Goal: Information Seeking & Learning: Find specific fact

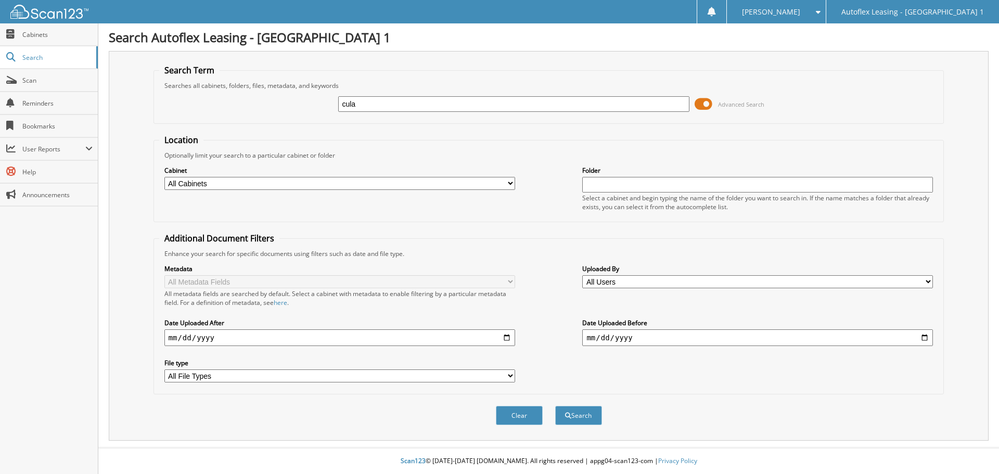
type input "cula"
click at [555, 406] on button "Search" at bounding box center [578, 415] width 47 height 19
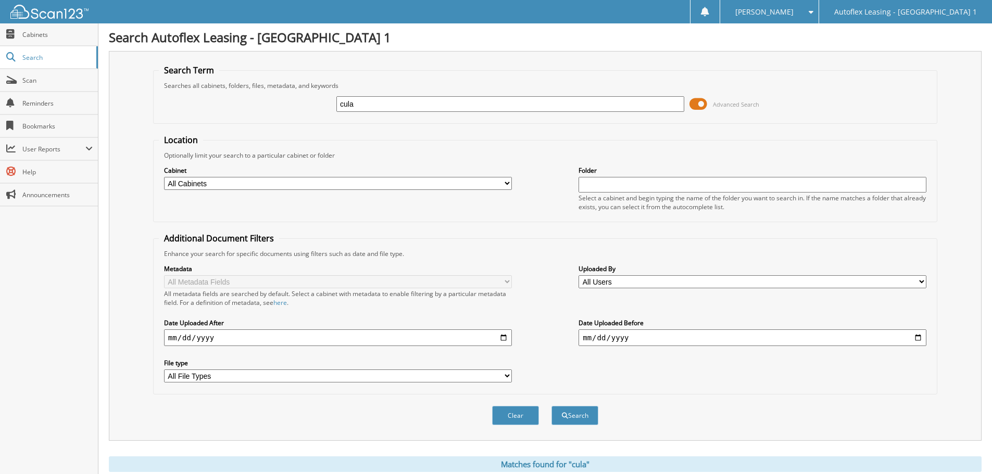
click at [499, 335] on input "date" at bounding box center [338, 337] width 348 height 17
type input "2024-01-01"
click at [739, 340] on input "date" at bounding box center [752, 337] width 348 height 17
click at [921, 335] on input "date" at bounding box center [752, 337] width 348 height 17
type input "2024-12-31"
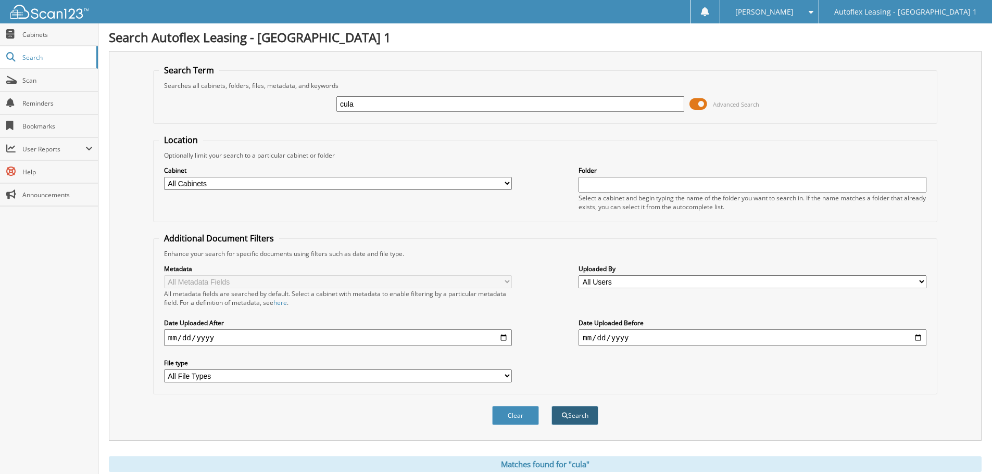
click at [584, 414] on button "Search" at bounding box center [574, 415] width 47 height 19
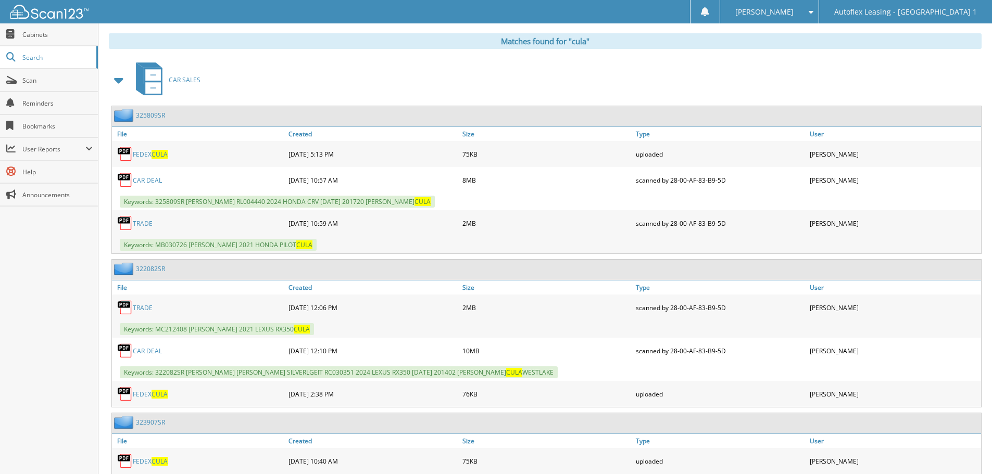
scroll to position [573, 0]
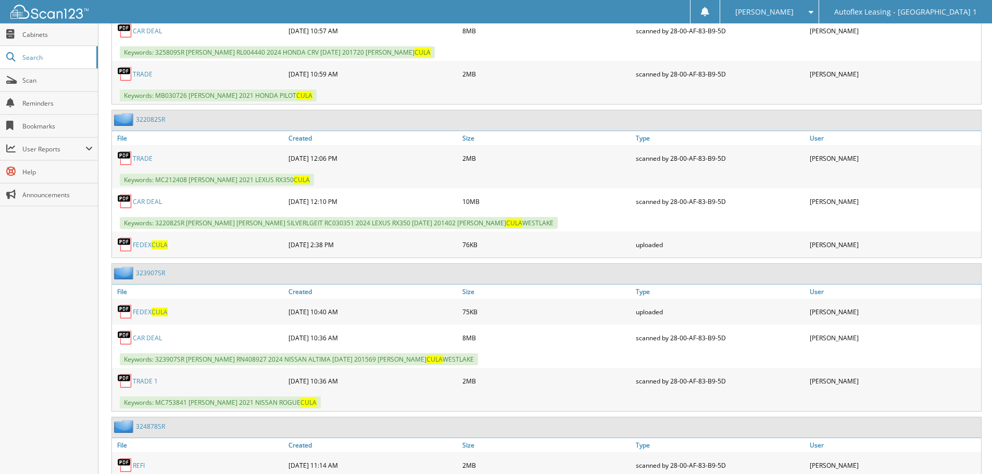
click at [153, 270] on link "323907SR" at bounding box center [150, 273] width 29 height 9
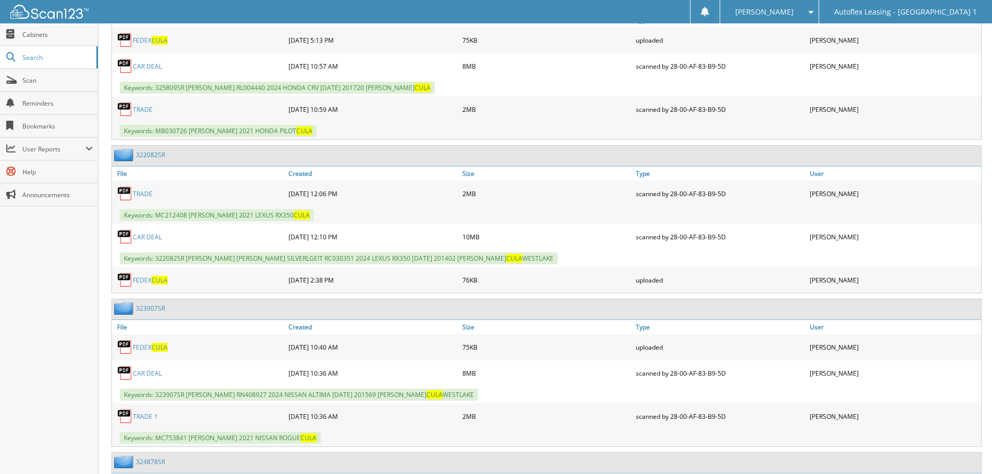
scroll to position [573, 0]
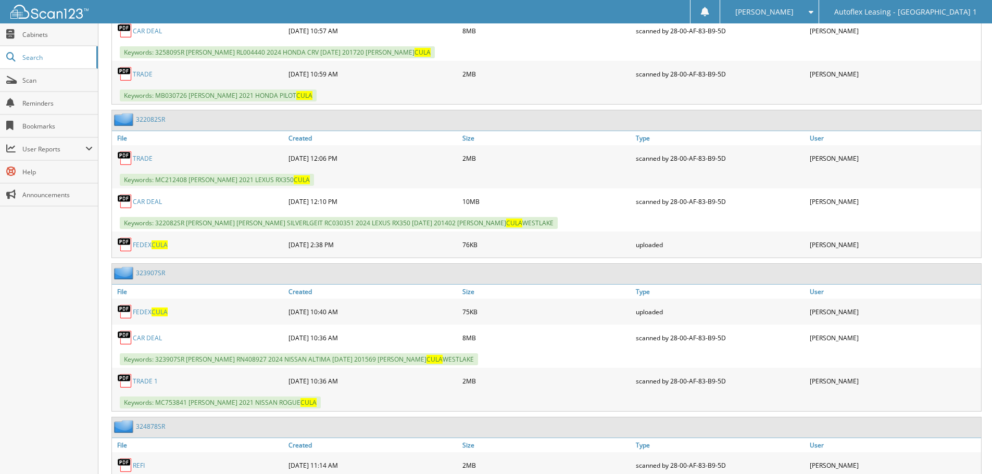
click at [155, 275] on link "323907SR" at bounding box center [150, 273] width 29 height 9
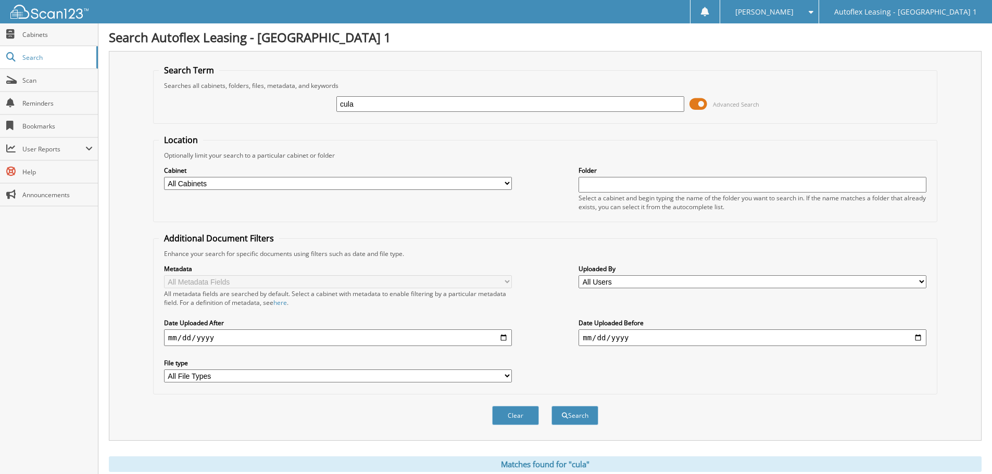
drag, startPoint x: 204, startPoint y: 426, endPoint x: 204, endPoint y: 401, distance: 25.0
click at [204, 426] on div "Clear Search" at bounding box center [545, 416] width 784 height 42
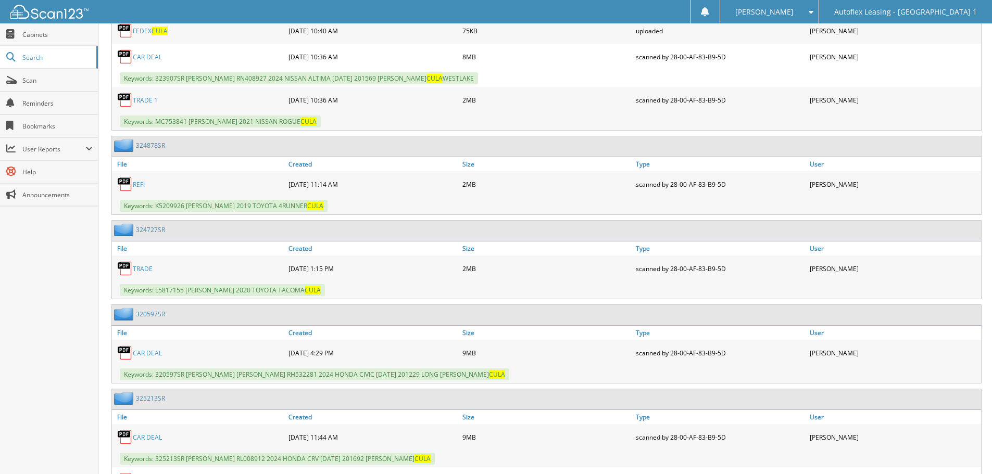
scroll to position [885, 0]
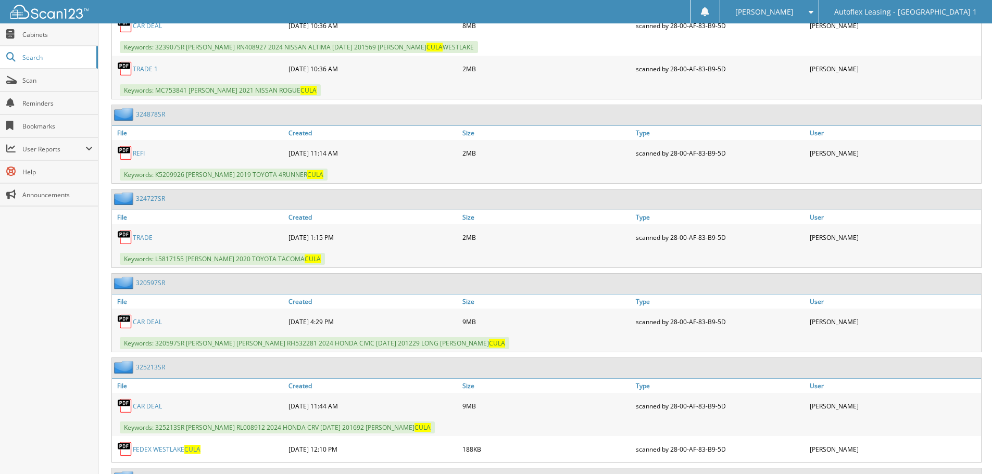
click at [161, 280] on link "320597SR" at bounding box center [150, 282] width 29 height 9
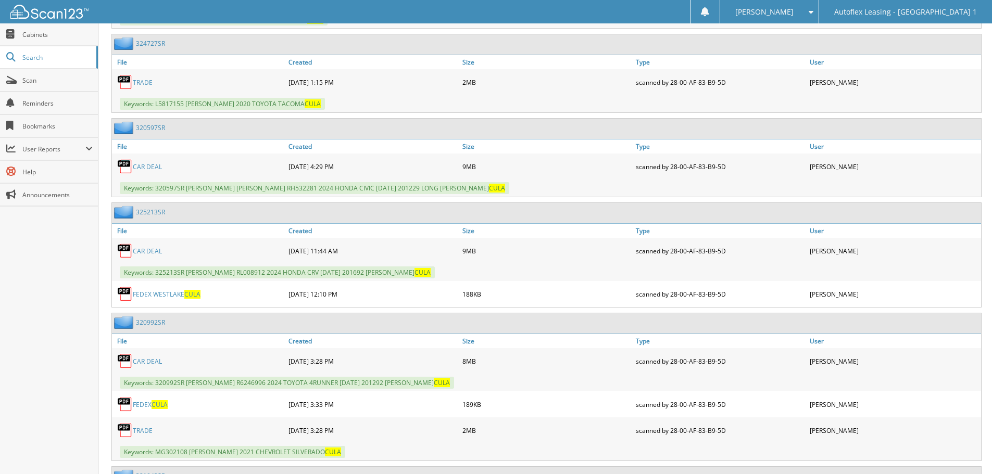
scroll to position [1041, 0]
click at [151, 358] on link "CAR DEAL" at bounding box center [147, 360] width 29 height 9
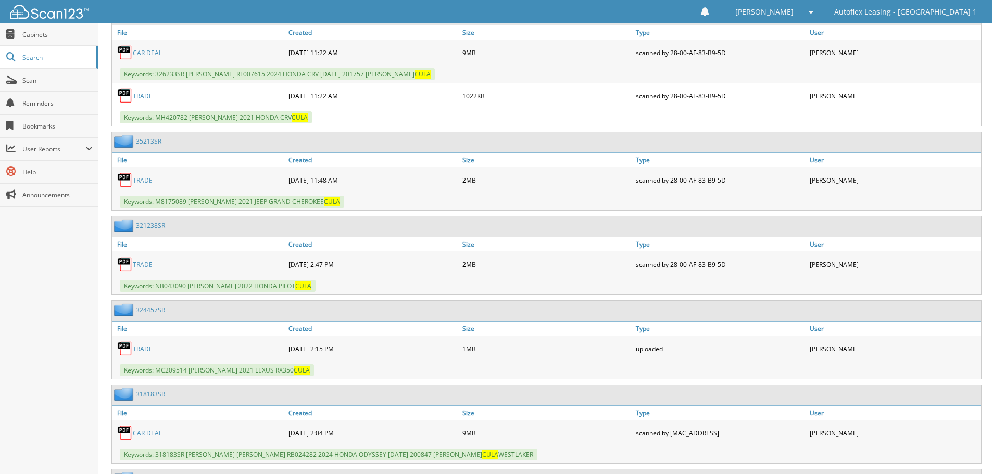
scroll to position [2342, 0]
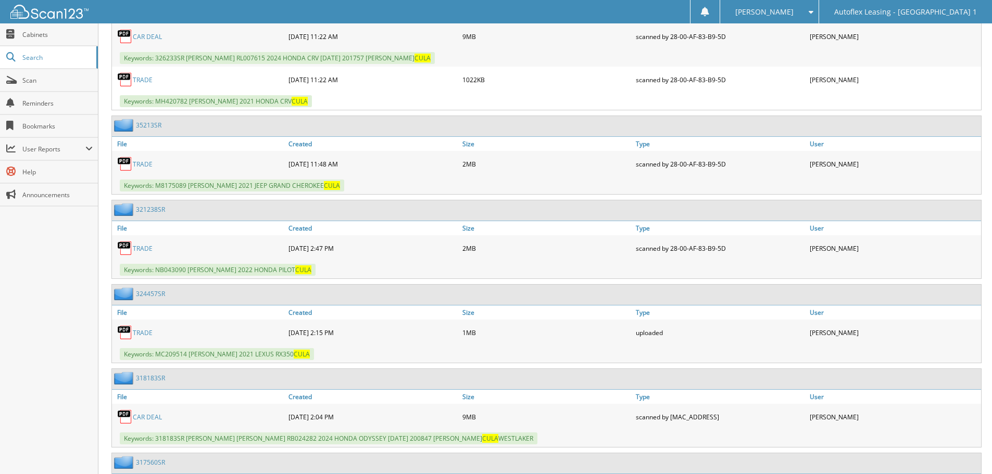
click at [157, 420] on link "CAR DEAL" at bounding box center [147, 417] width 29 height 9
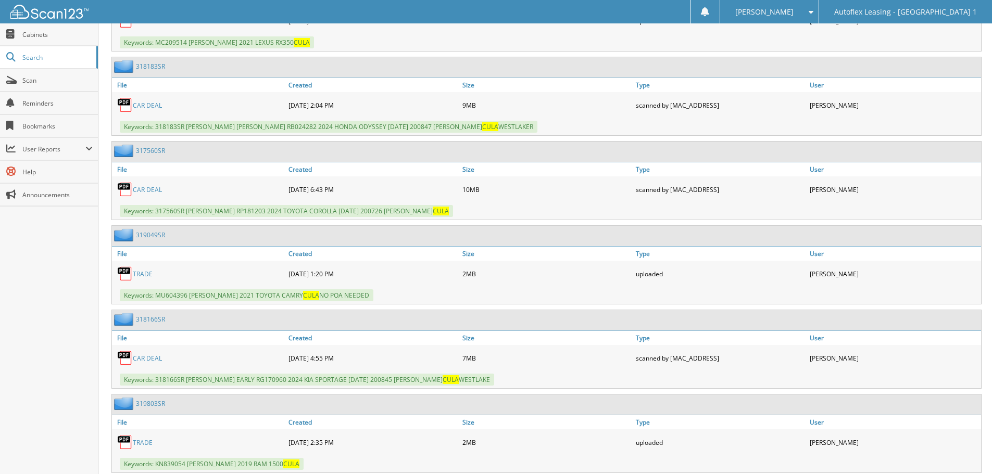
scroll to position [2655, 0]
click at [157, 358] on link "CAR DEAL" at bounding box center [147, 357] width 29 height 9
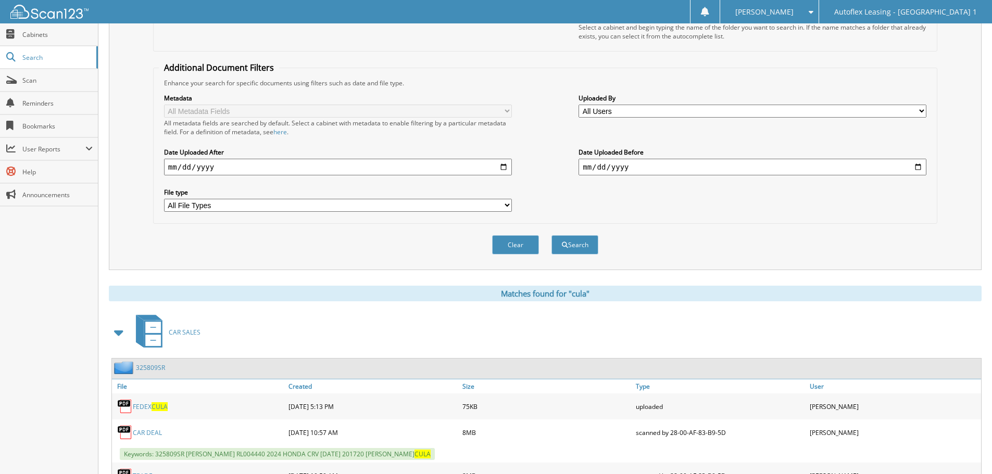
scroll to position [0, 0]
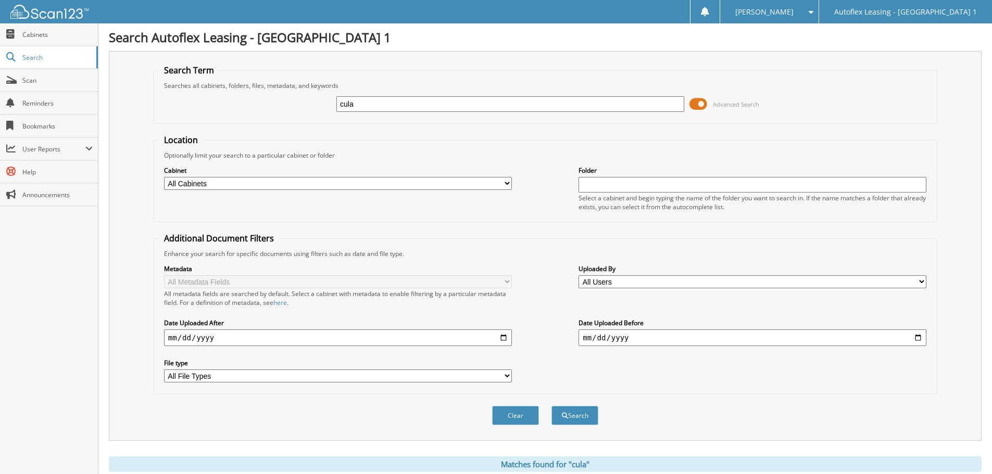
click at [442, 105] on input "cula" at bounding box center [510, 104] width 348 height 16
type input "C"
type input "WESTLAKE"
click at [551, 406] on button "Search" at bounding box center [574, 415] width 47 height 19
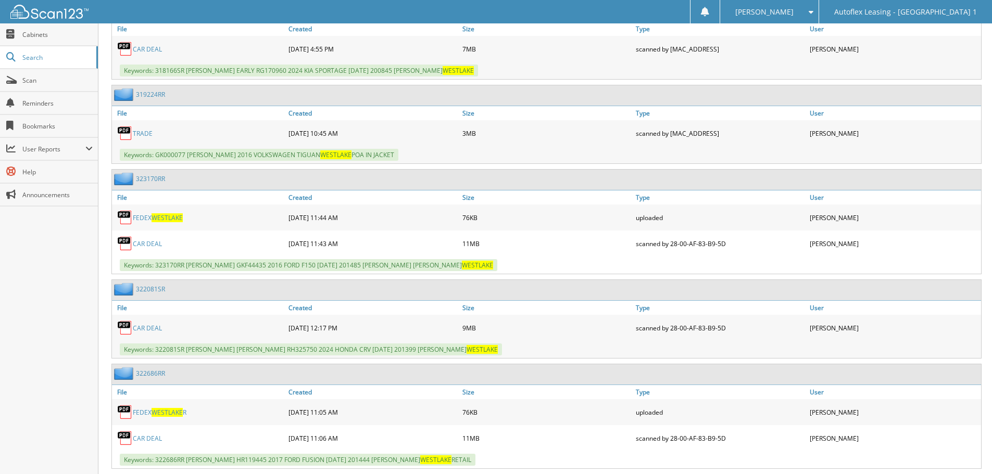
scroll to position [781, 0]
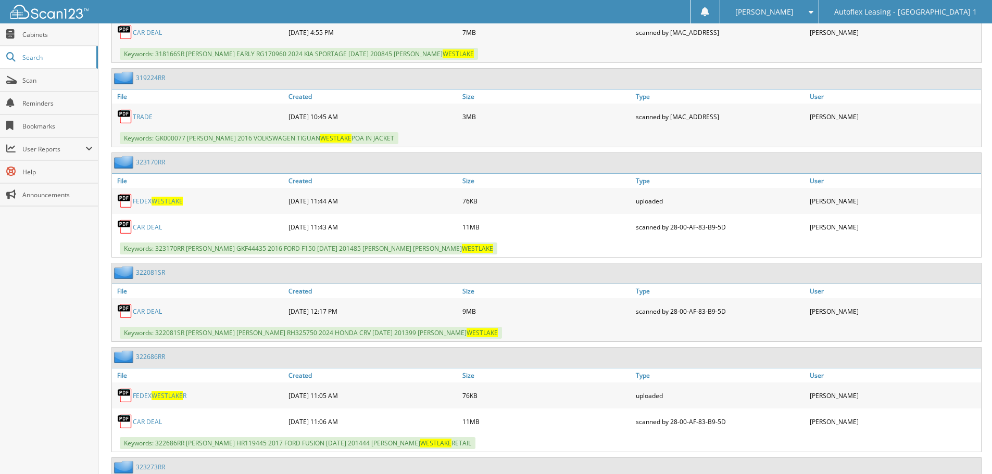
click at [151, 313] on link "CAR DEAL" at bounding box center [147, 311] width 29 height 9
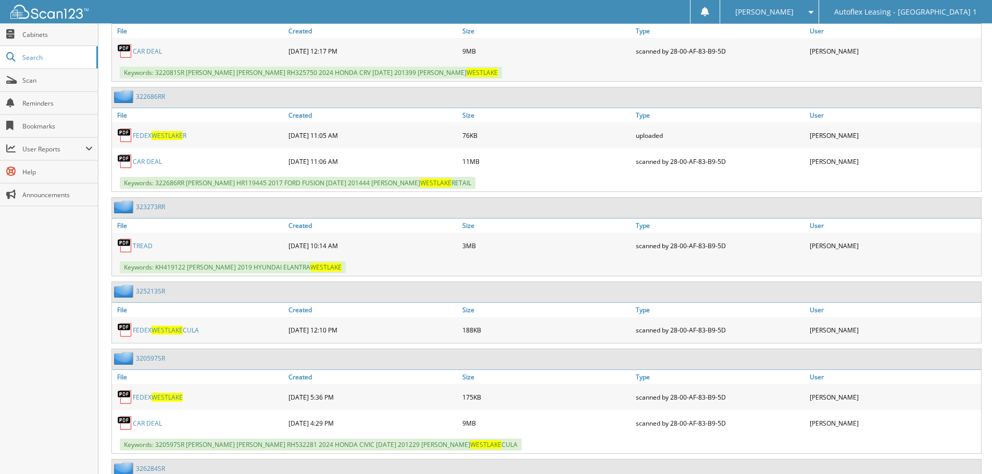
scroll to position [1093, 0]
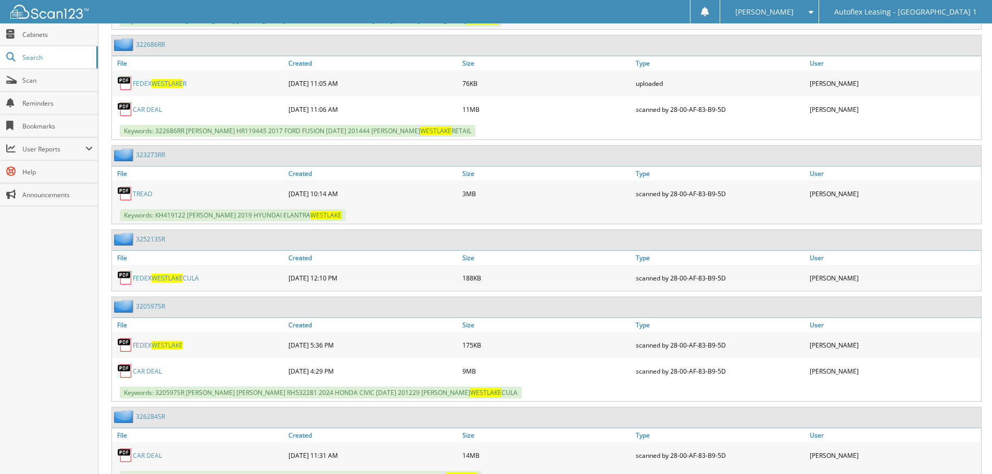
click at [153, 371] on link "CAR DEAL" at bounding box center [147, 371] width 29 height 9
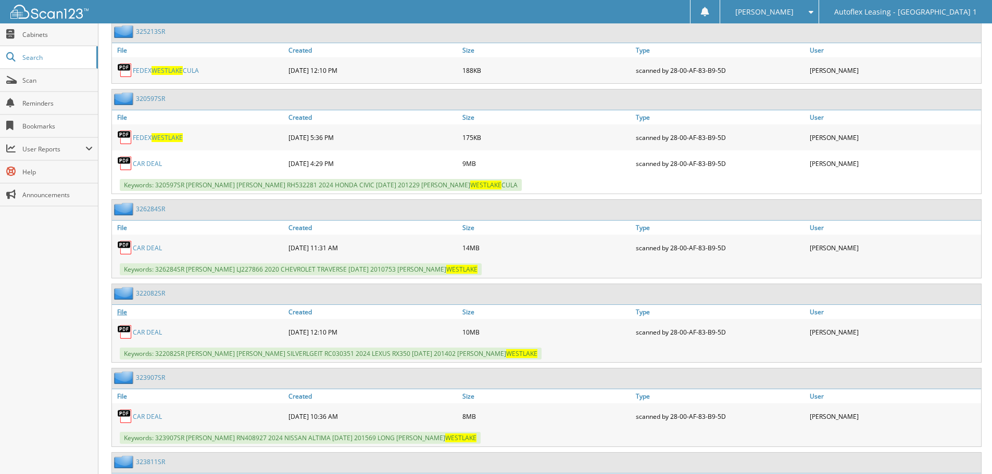
scroll to position [1301, 0]
click at [155, 330] on link "CAR DEAL" at bounding box center [147, 331] width 29 height 9
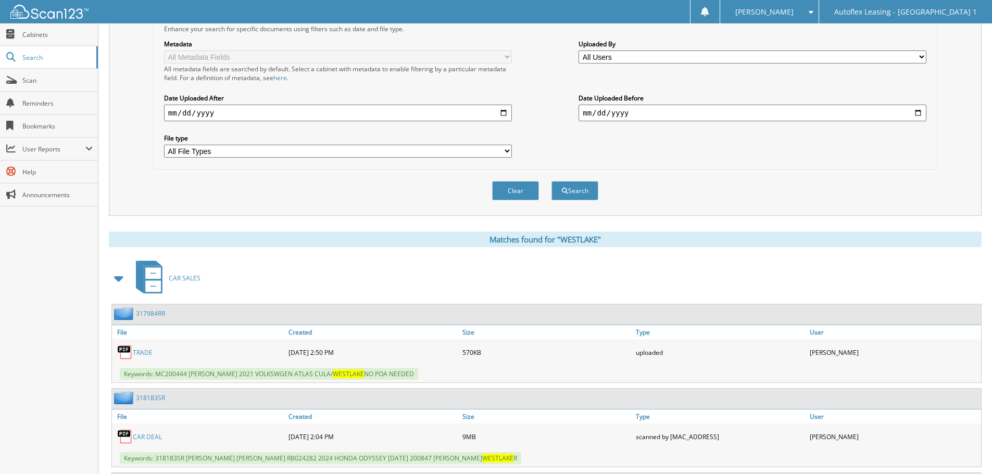
scroll to position [0, 0]
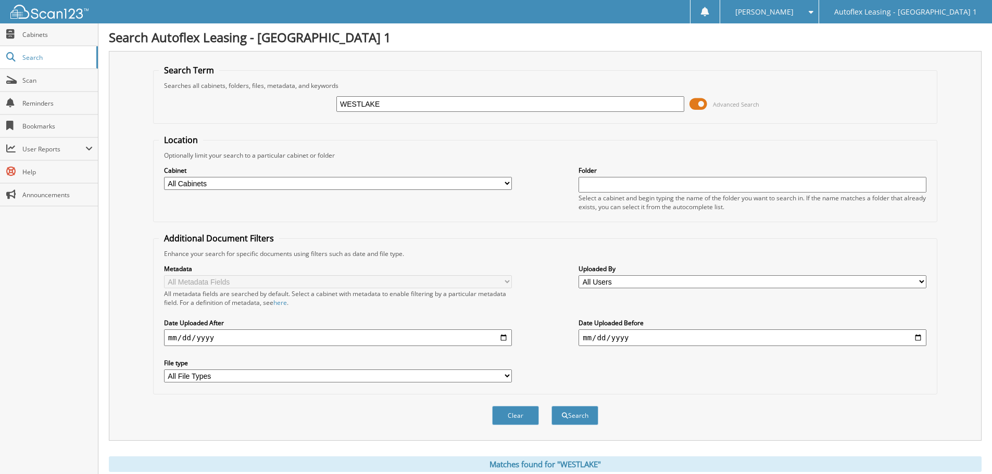
drag, startPoint x: 452, startPoint y: 108, endPoint x: 313, endPoint y: 107, distance: 139.5
click at [313, 107] on div "WESTLAKE Advanced Search" at bounding box center [545, 104] width 772 height 28
click at [502, 341] on input "2024-01-01" at bounding box center [338, 337] width 348 height 17
type input "[DATE]"
click at [917, 338] on input "2024-12-31" at bounding box center [752, 337] width 348 height 17
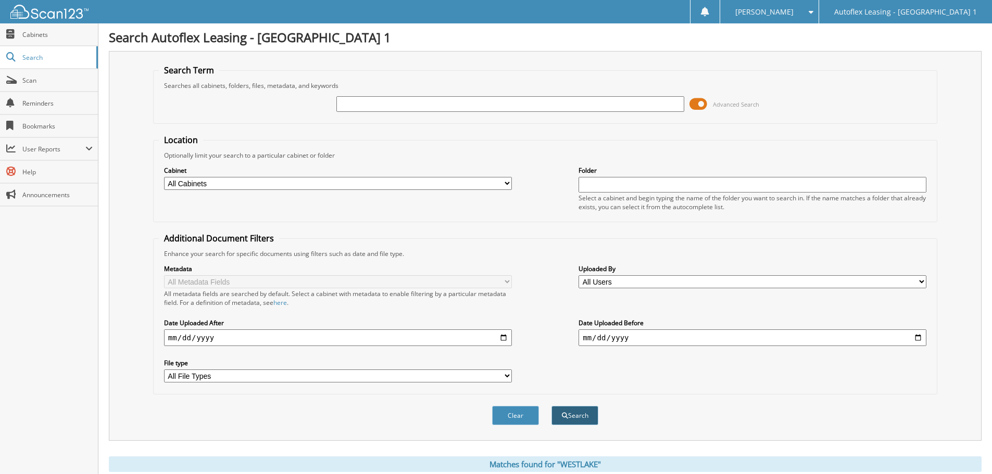
type input "[DATE]"
click at [572, 417] on button "Search" at bounding box center [574, 415] width 47 height 19
click at [522, 101] on input "text" at bounding box center [510, 104] width 348 height 16
type input "SR"
click at [551, 406] on button "Search" at bounding box center [574, 415] width 47 height 19
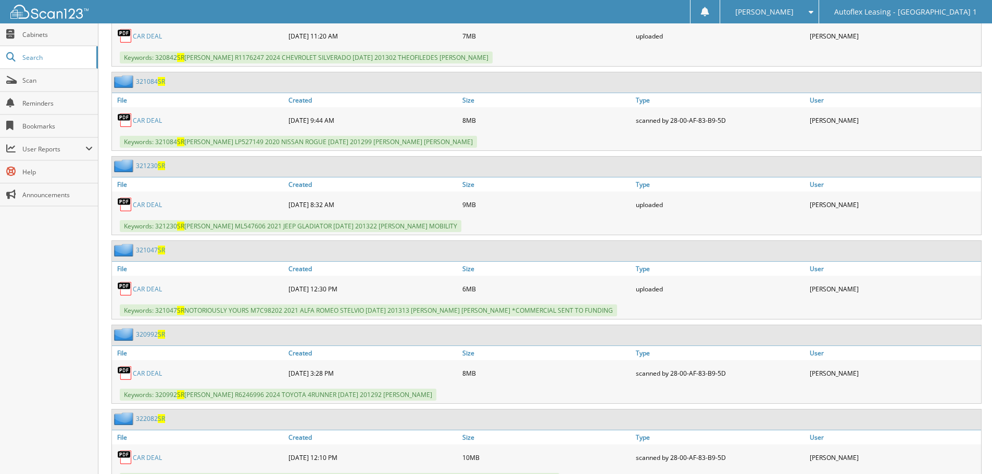
scroll to position [3383, 0]
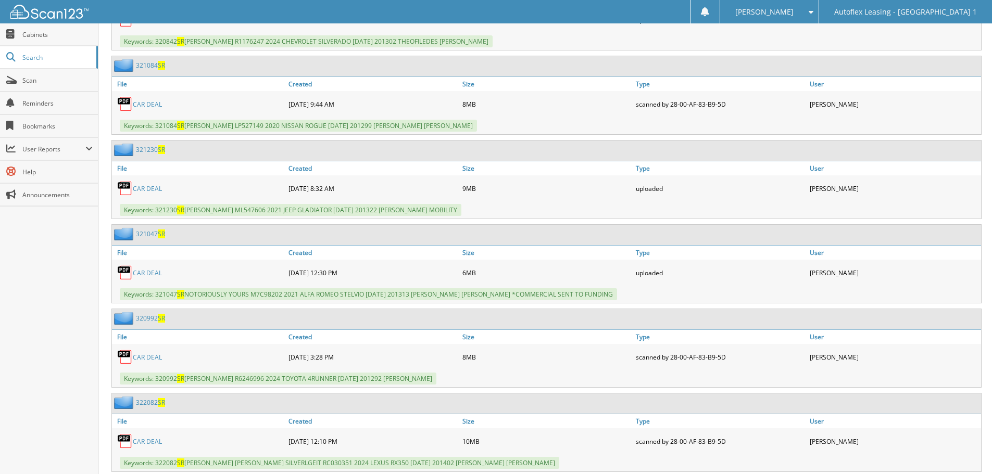
click at [144, 353] on link "CAR DEAL" at bounding box center [147, 357] width 29 height 9
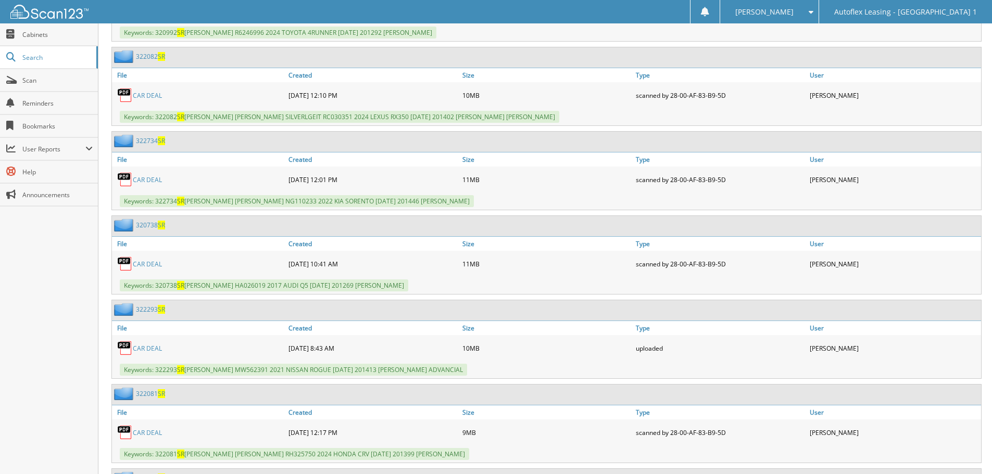
scroll to position [3748, 0]
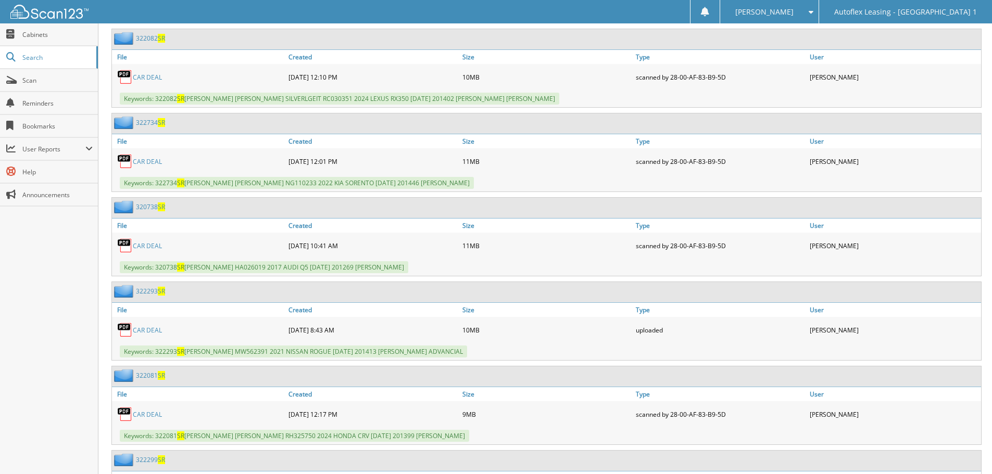
click at [154, 77] on link "CAR DEAL" at bounding box center [147, 77] width 29 height 9
click at [150, 413] on link "CAR DEAL" at bounding box center [147, 414] width 29 height 9
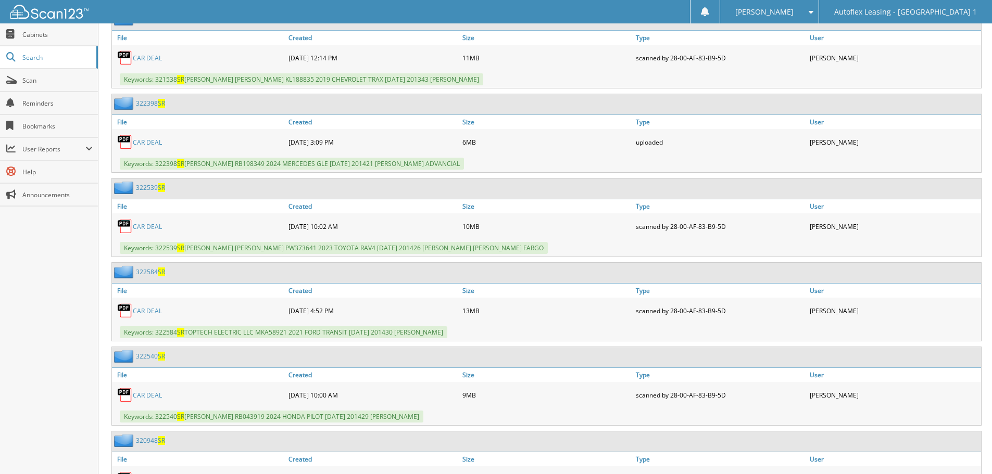
scroll to position [5726, 0]
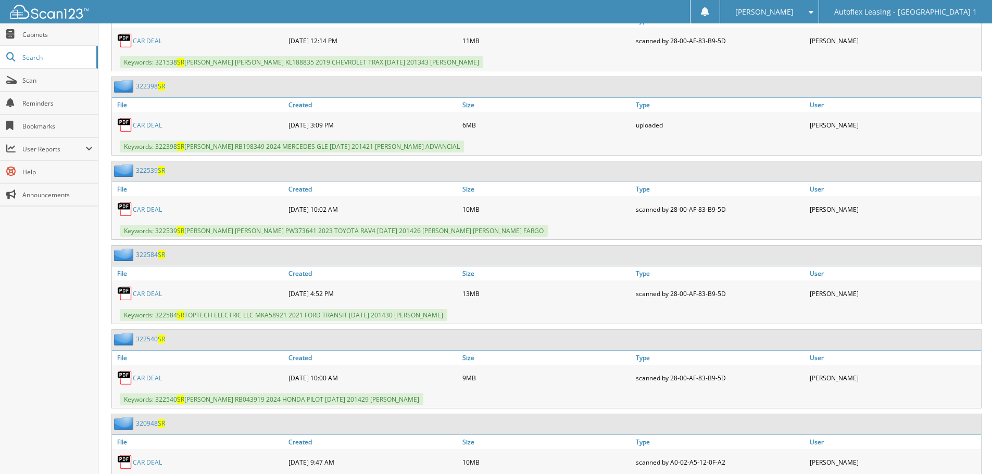
click at [142, 379] on link "CAR DEAL" at bounding box center [147, 378] width 29 height 9
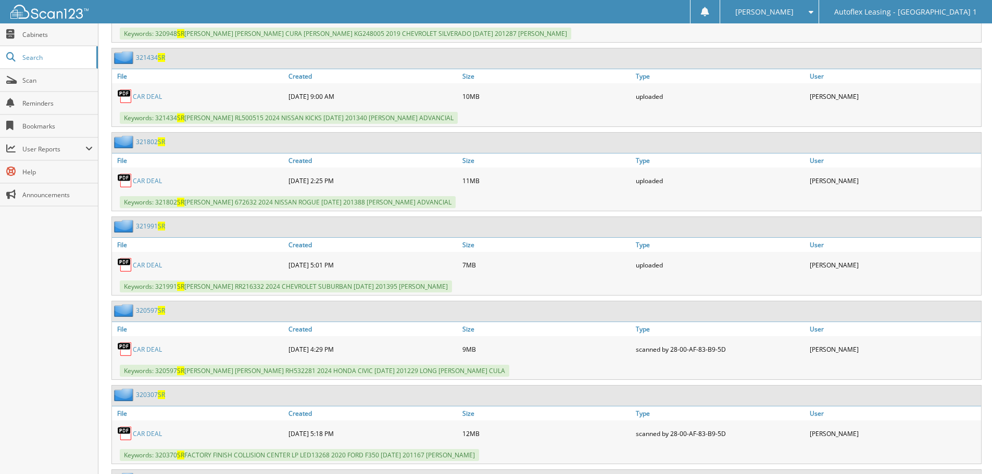
scroll to position [6194, 0]
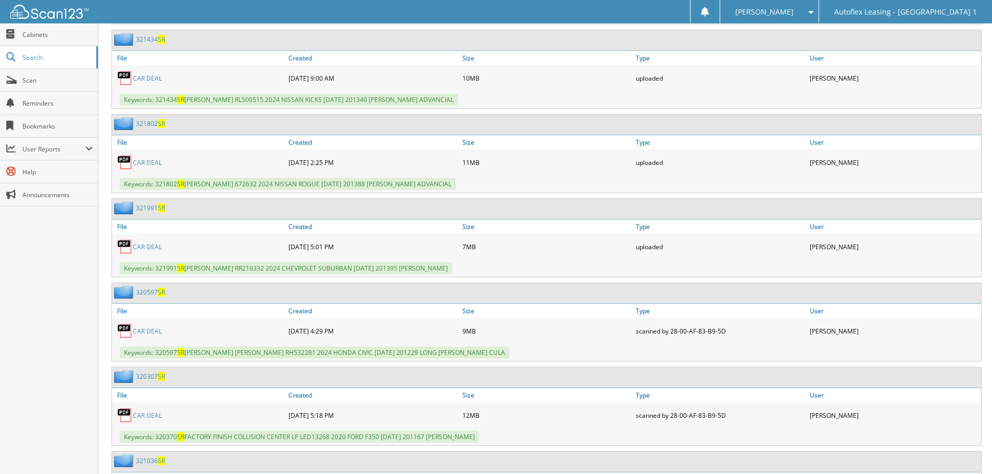
click at [147, 329] on link "CAR DEAL" at bounding box center [147, 331] width 29 height 9
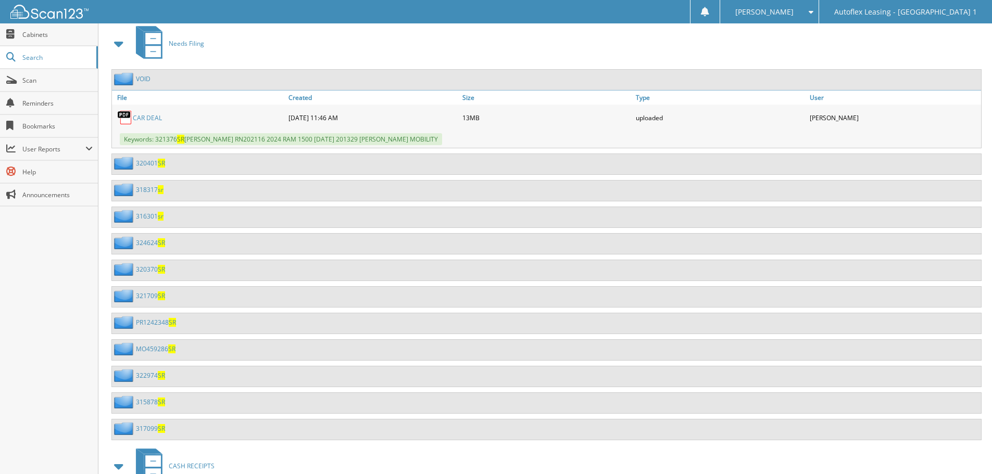
scroll to position [20978, 0]
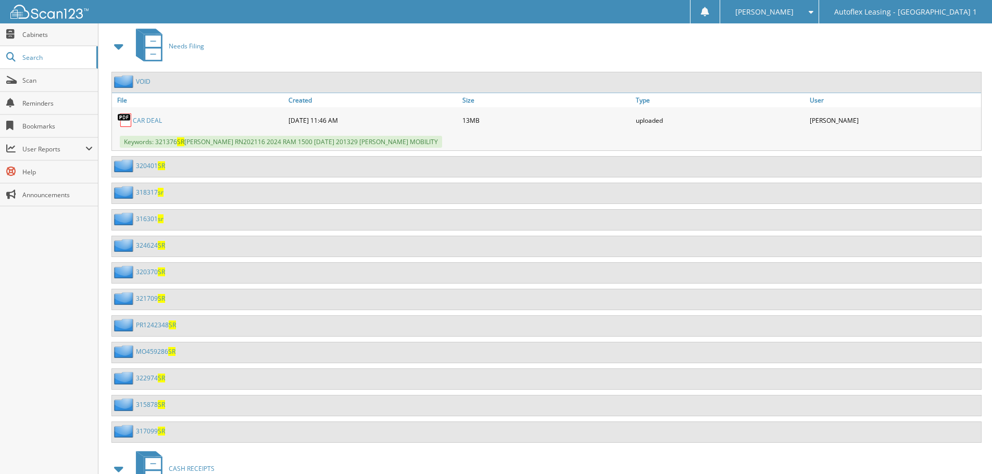
click at [146, 166] on link "320401 SR" at bounding box center [150, 165] width 29 height 9
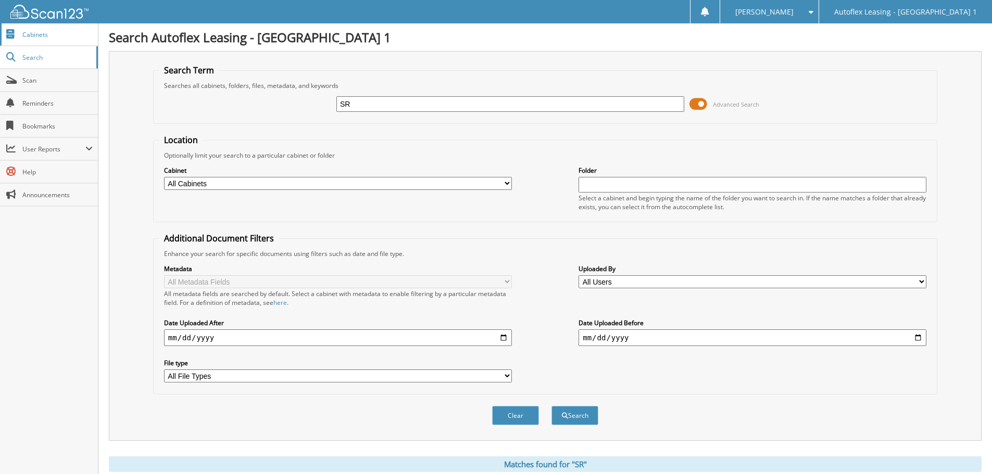
click at [51, 41] on link "Cabinets" at bounding box center [49, 34] width 98 height 22
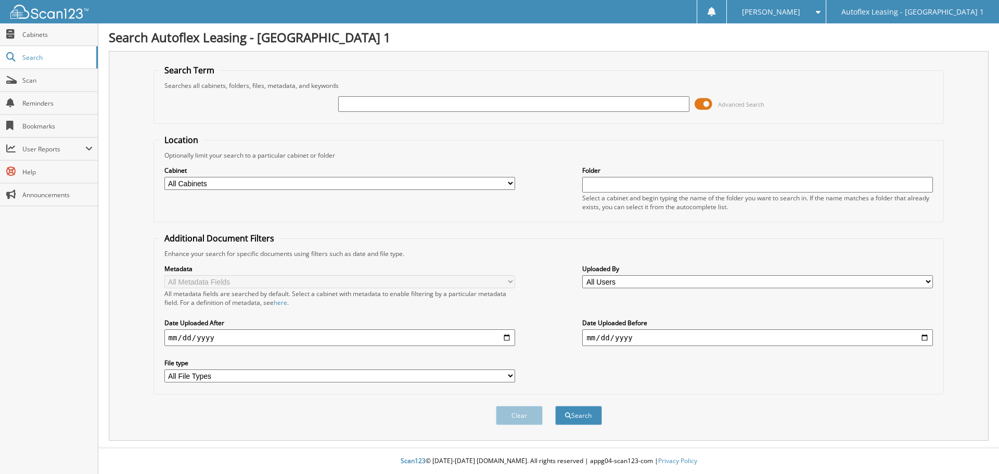
click at [145, 325] on div "Search Term Searches all cabinets, folders, files, metadata, and keywords Advan…" at bounding box center [549, 246] width 880 height 390
click at [77, 336] on div "Close Cabinets Search Scan Reminders Bookmarks User Reports" at bounding box center [49, 248] width 98 height 451
click at [384, 110] on input "text" at bounding box center [513, 104] width 351 height 16
click at [49, 306] on div "Close Cabinets Search Scan Reminders Bookmarks User Reports" at bounding box center [49, 248] width 98 height 451
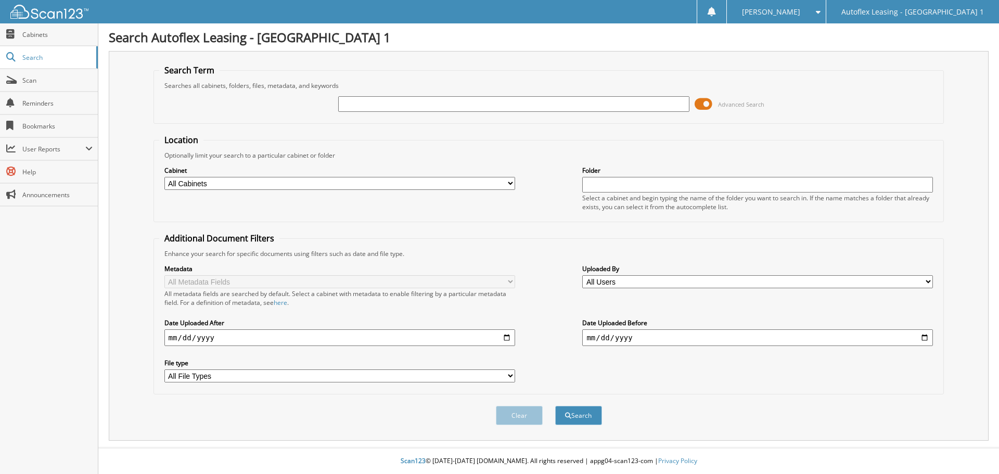
click at [459, 166] on label "Cabinet" at bounding box center [339, 170] width 351 height 9
click at [440, 184] on select "All Cabinets ACCOUNTS PAYABLE CAR SALES CASH RECEIPTS RESERVES SALES PAYSHEET W…" at bounding box center [339, 183] width 351 height 13
select select "6351"
click at [164, 177] on select "All Cabinets ACCOUNTS PAYABLE CAR SALES CASH RECEIPTS RESERVES SALES PAYSHEET W…" at bounding box center [339, 183] width 351 height 13
click at [420, 103] on input "text" at bounding box center [513, 104] width 351 height 16
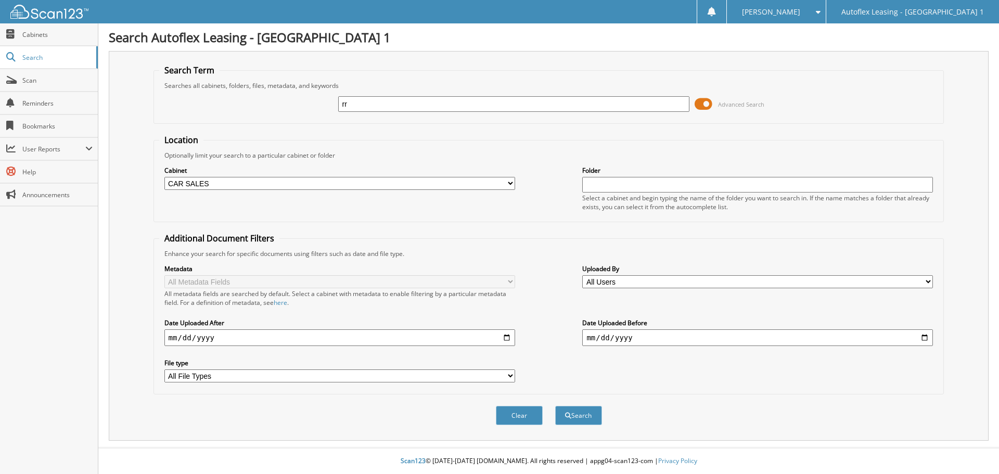
type input "rr"
click at [330, 338] on input "date" at bounding box center [339, 337] width 351 height 17
click at [505, 340] on input "date" at bounding box center [339, 337] width 351 height 17
type input "[DATE]"
click at [670, 337] on input "date" at bounding box center [757, 337] width 351 height 17
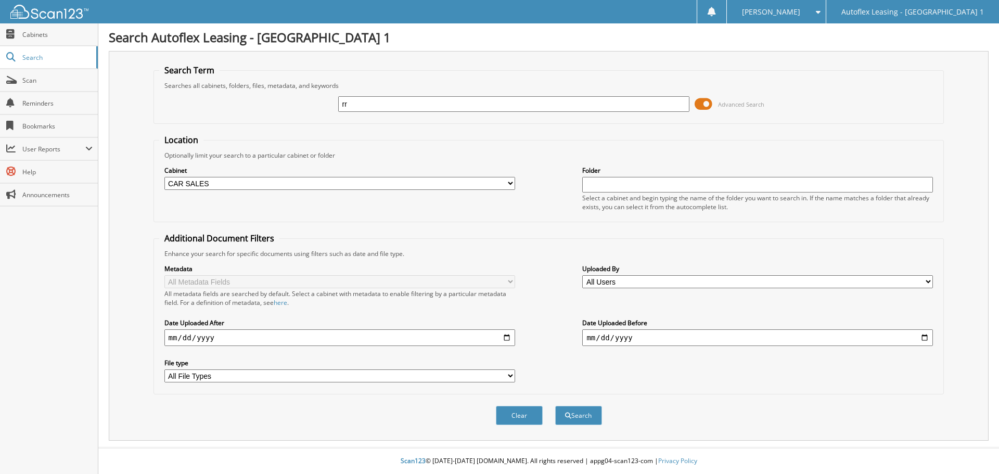
click at [670, 338] on input "date" at bounding box center [757, 337] width 351 height 17
click at [928, 339] on input "date" at bounding box center [757, 337] width 351 height 17
type input "[DATE]"
click at [581, 417] on button "Search" at bounding box center [578, 415] width 47 height 19
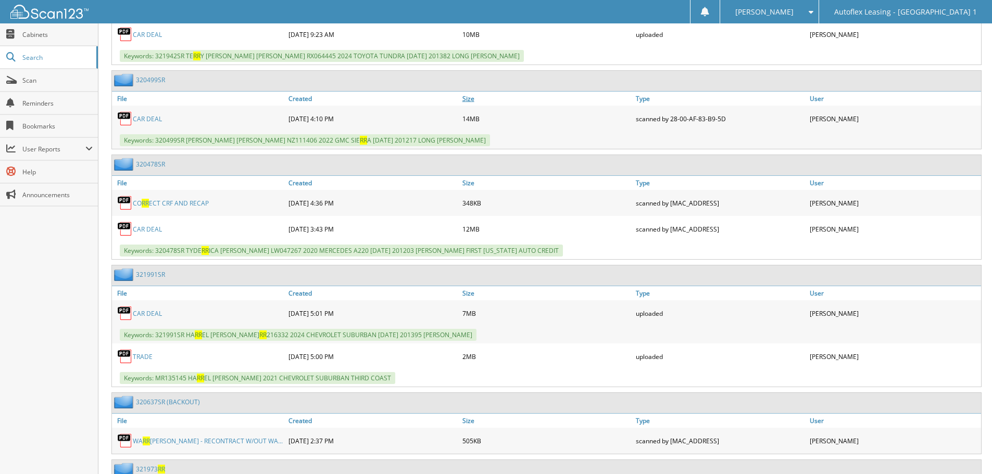
scroll to position [2967, 0]
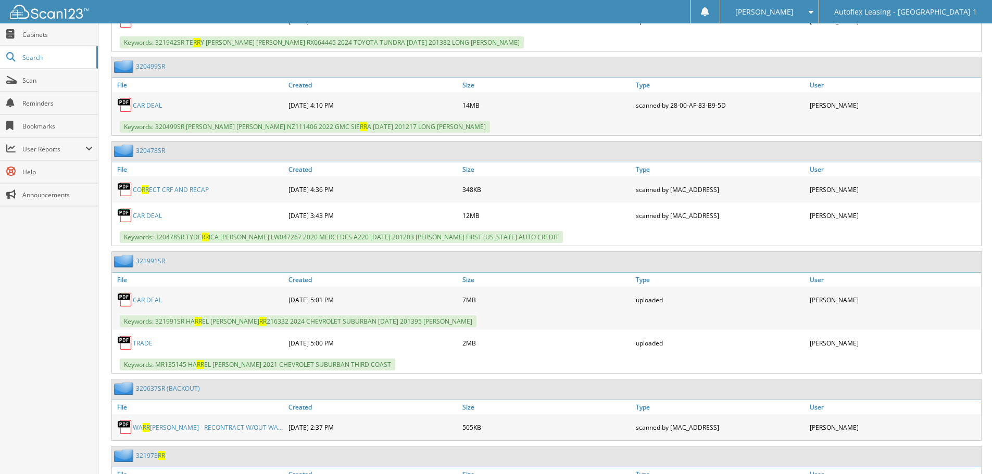
click at [144, 297] on link "CAR DEAL" at bounding box center [147, 300] width 29 height 9
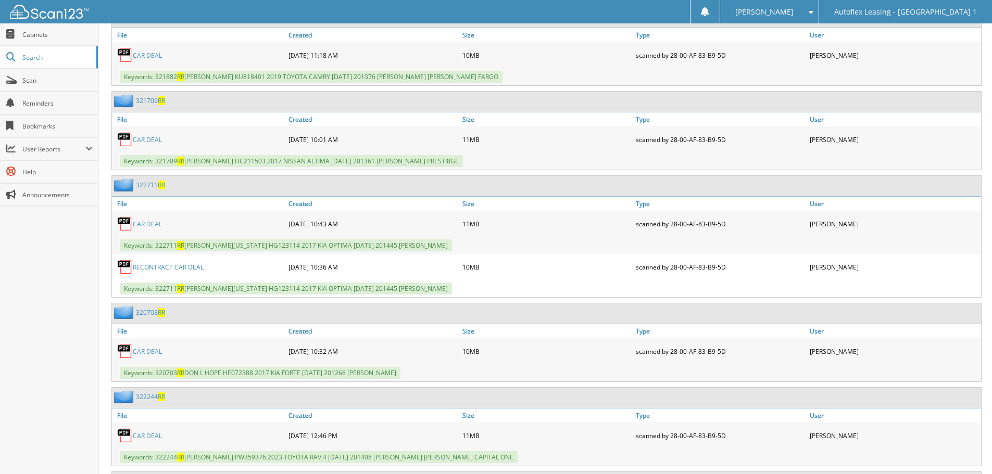
scroll to position [3540, 0]
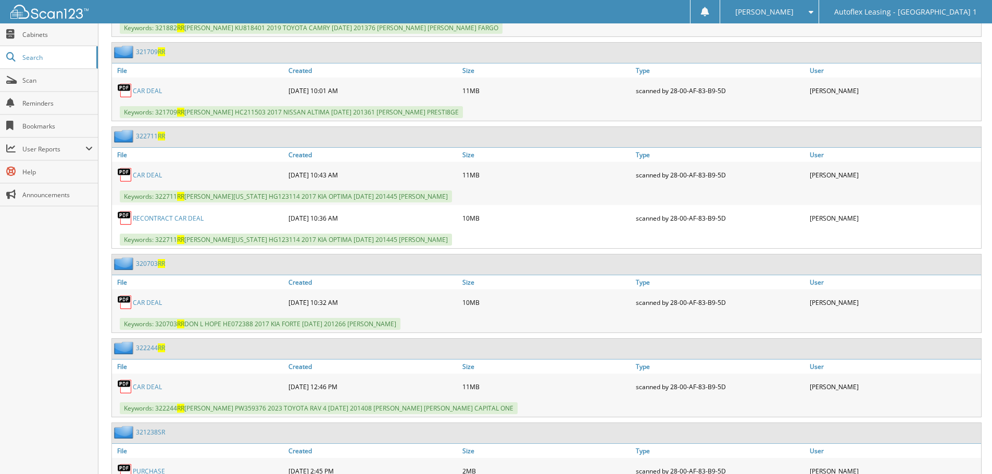
click at [155, 303] on link "CAR DEAL" at bounding box center [147, 302] width 29 height 9
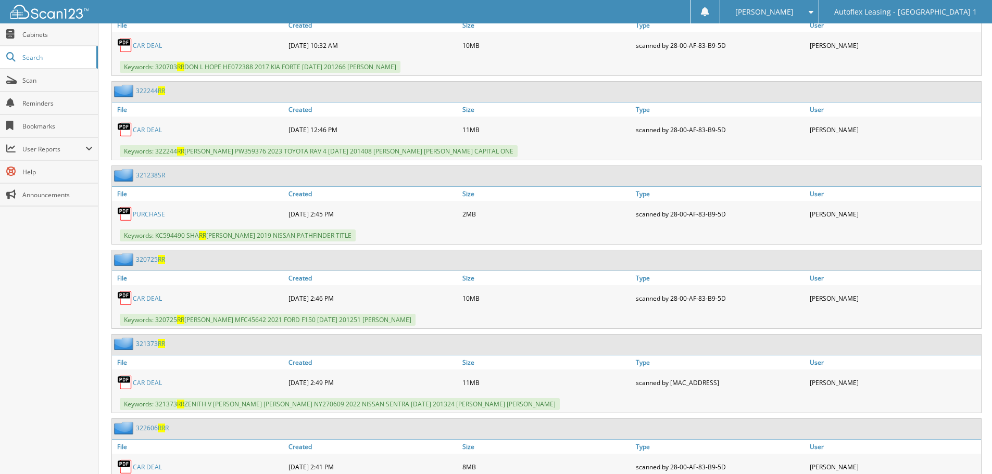
scroll to position [3800, 0]
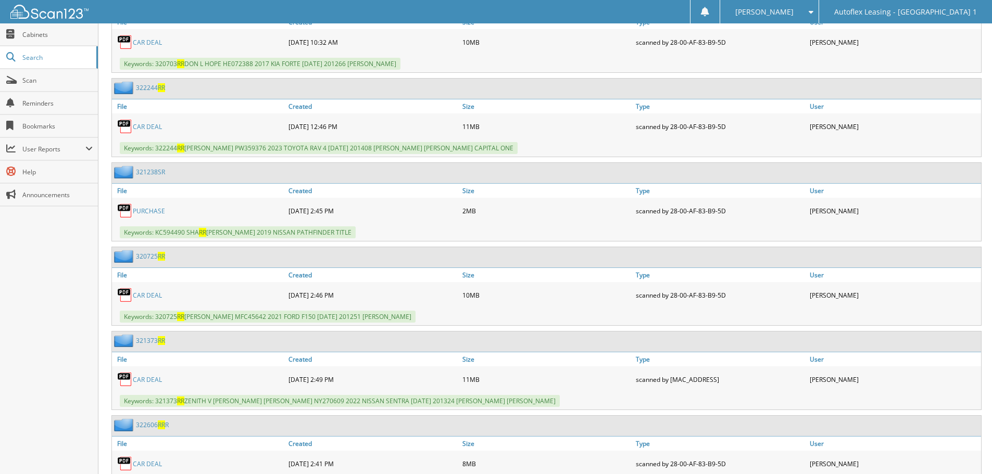
click at [149, 376] on link "CAR DEAL" at bounding box center [147, 379] width 29 height 9
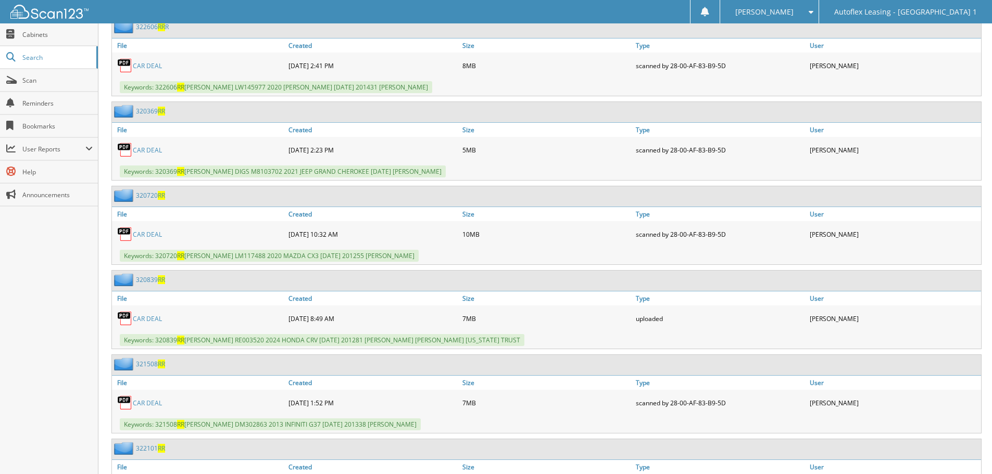
scroll to position [4216, 0]
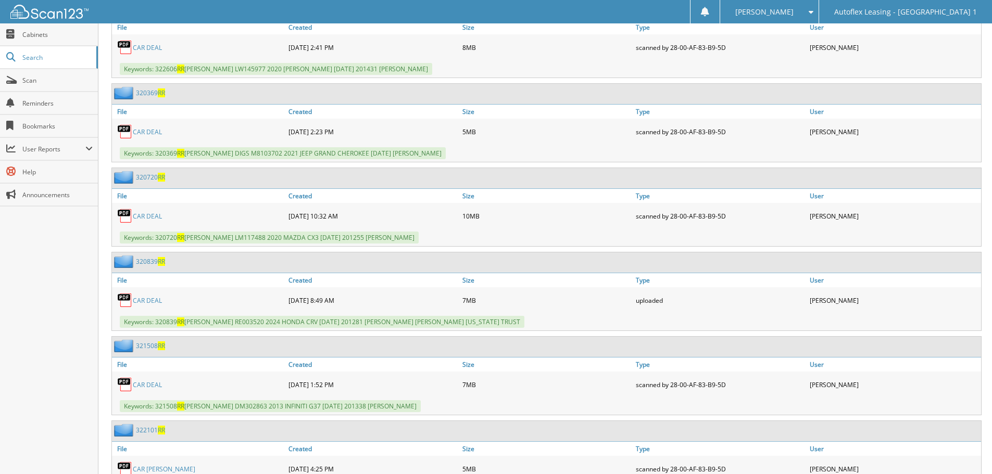
click at [158, 382] on link "CAR DEAL" at bounding box center [147, 384] width 29 height 9
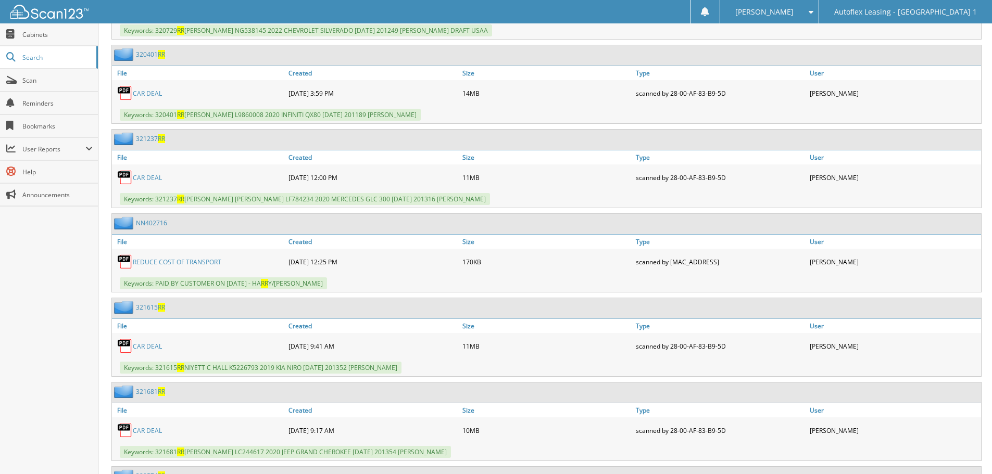
scroll to position [4945, 0]
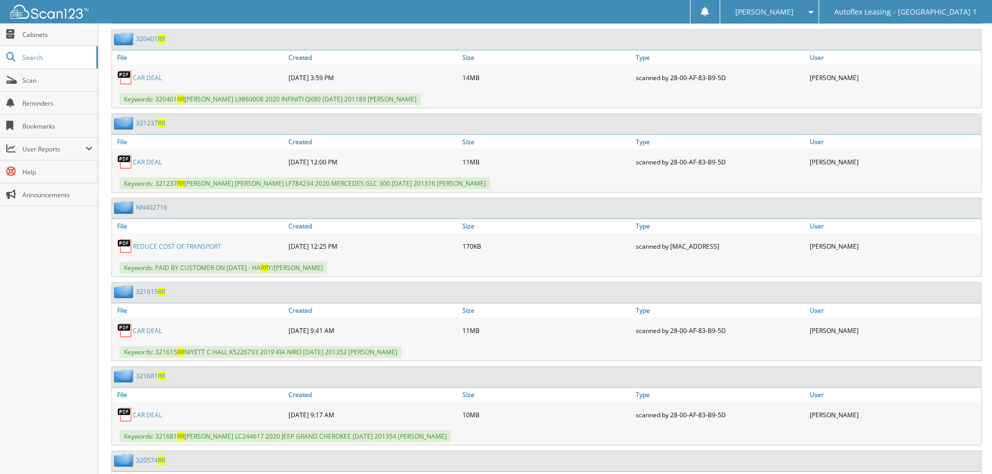
click at [138, 328] on link "CAR DEAL" at bounding box center [147, 330] width 29 height 9
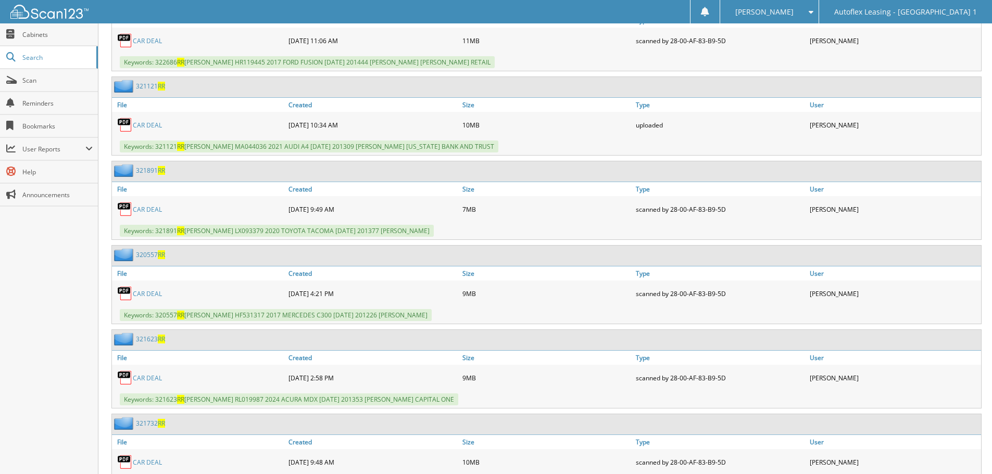
scroll to position [5674, 0]
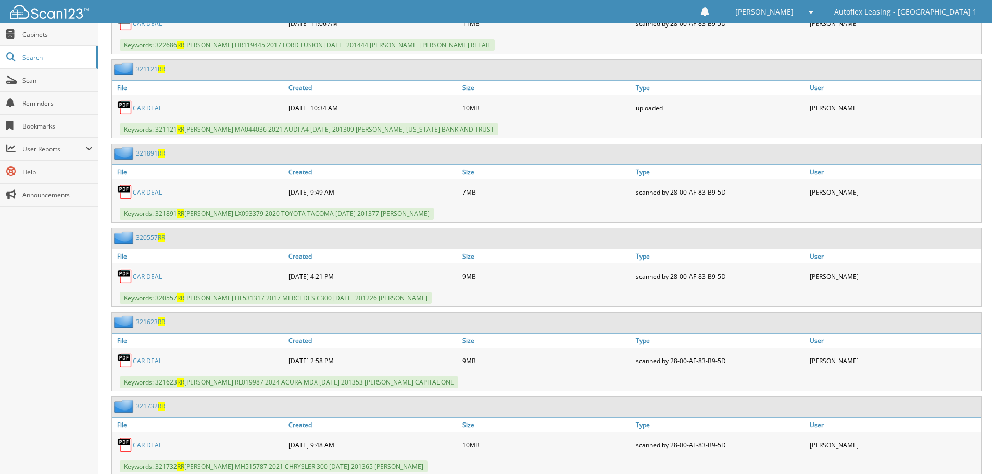
click at [144, 360] on link "CAR DEAL" at bounding box center [147, 361] width 29 height 9
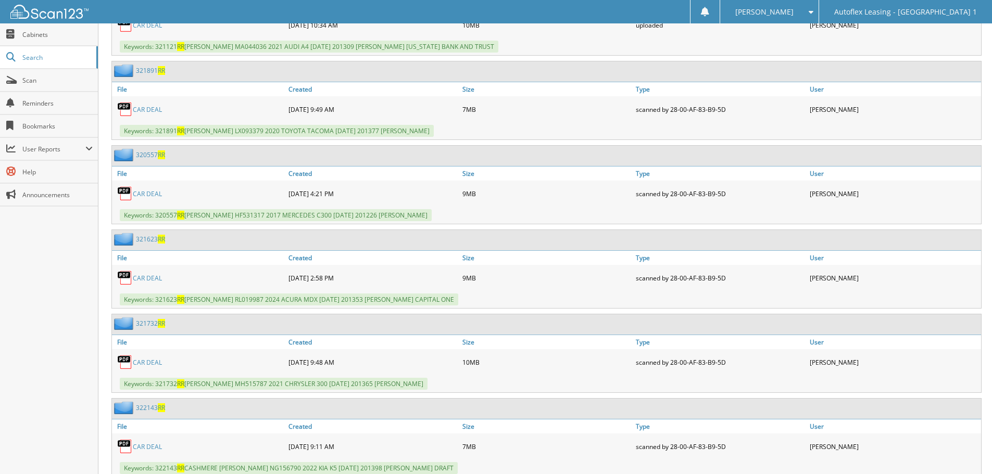
scroll to position [5778, 0]
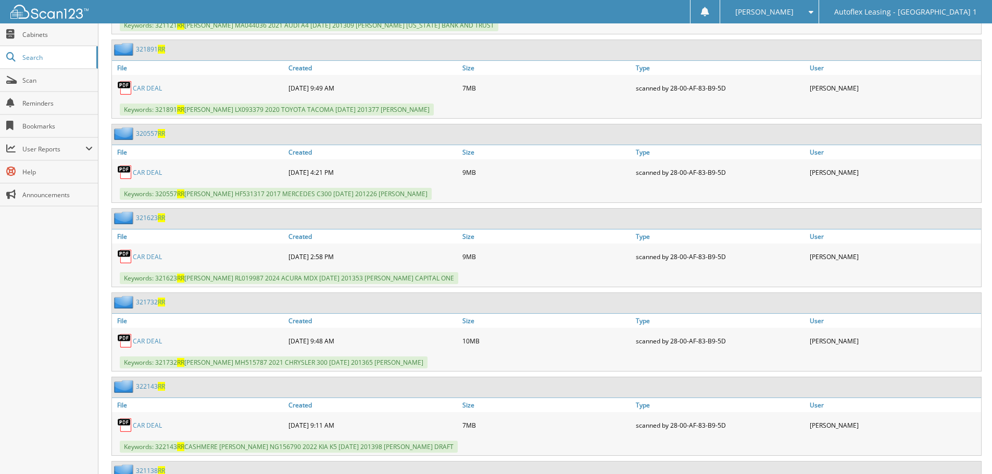
click at [146, 339] on link "CAR DEAL" at bounding box center [147, 341] width 29 height 9
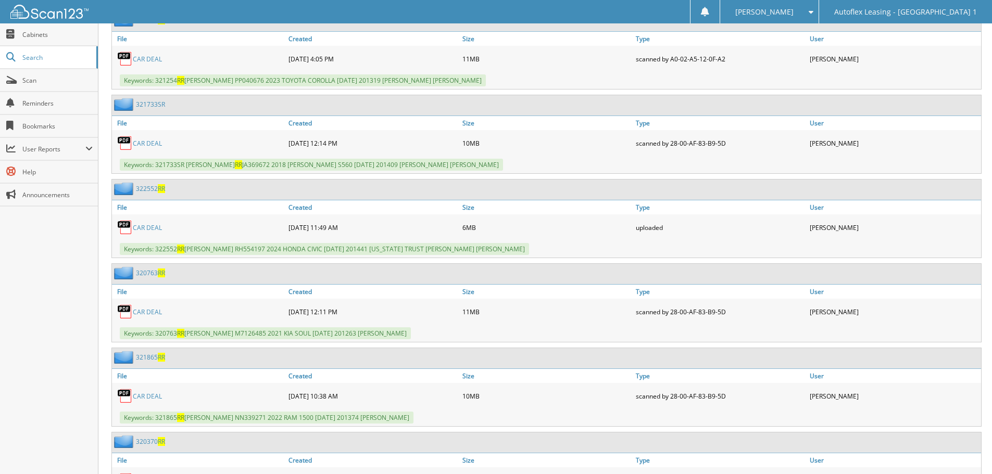
scroll to position [6871, 0]
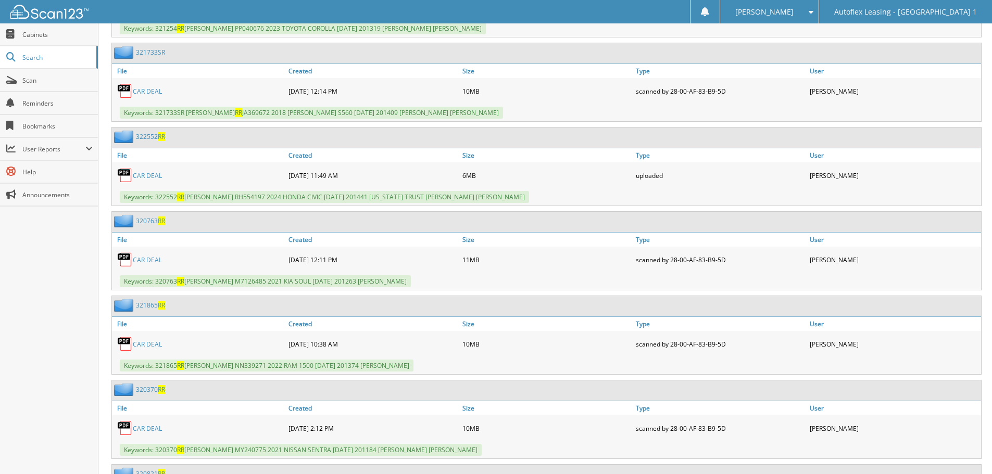
click at [145, 346] on link "CAR DEAL" at bounding box center [147, 344] width 29 height 9
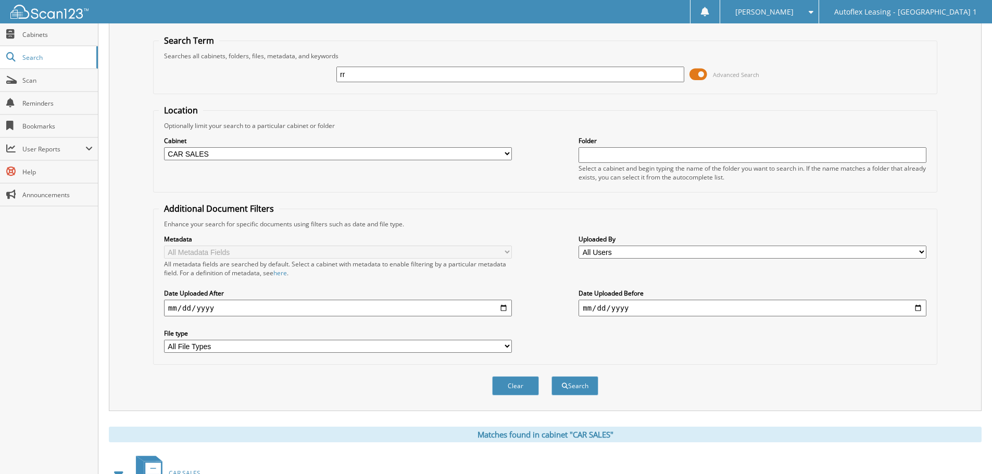
scroll to position [0, 0]
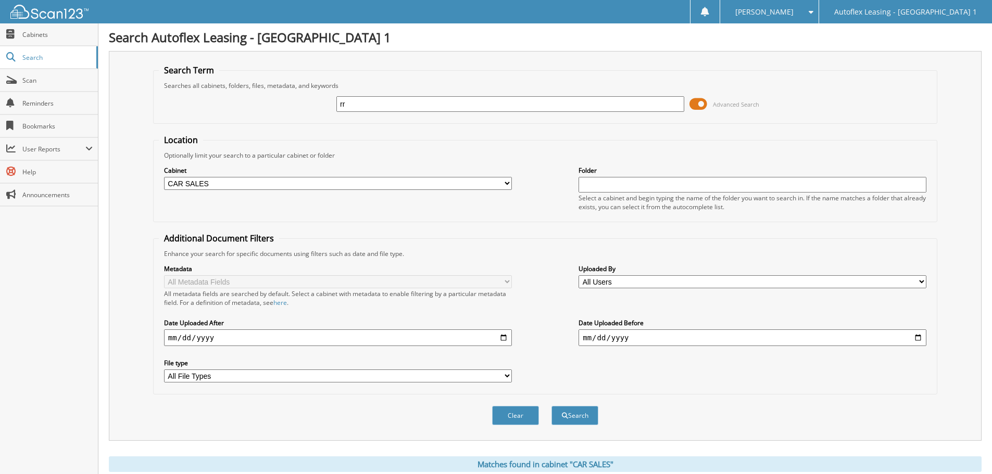
click at [549, 95] on div "rr Advanced Search" at bounding box center [545, 104] width 772 height 28
click at [548, 99] on input "rr" at bounding box center [510, 104] width 348 height 16
type input "03/21/2024"
click at [570, 410] on button "Search" at bounding box center [574, 415] width 47 height 19
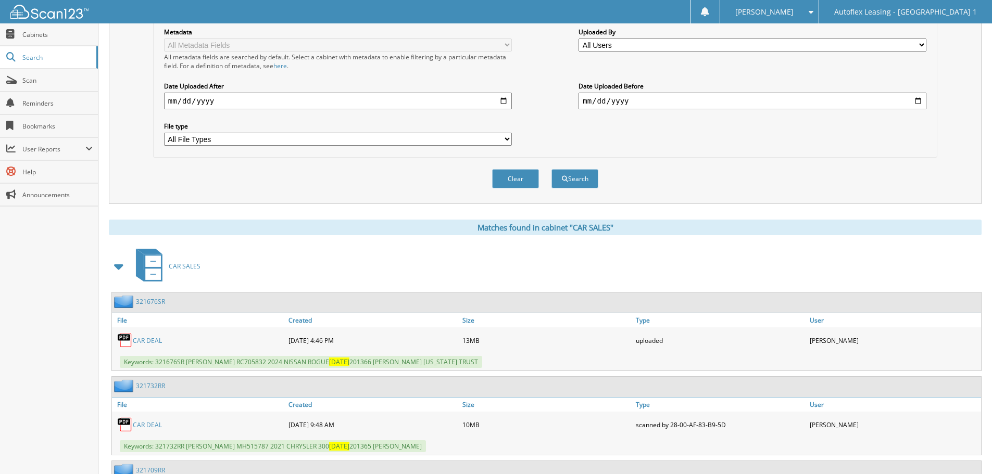
scroll to position [260, 0]
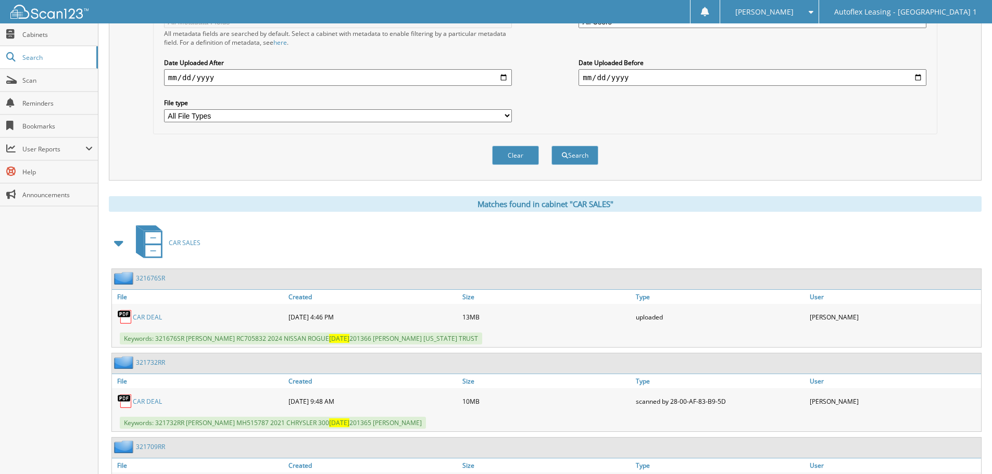
click at [153, 280] on link "321676SR" at bounding box center [150, 278] width 29 height 9
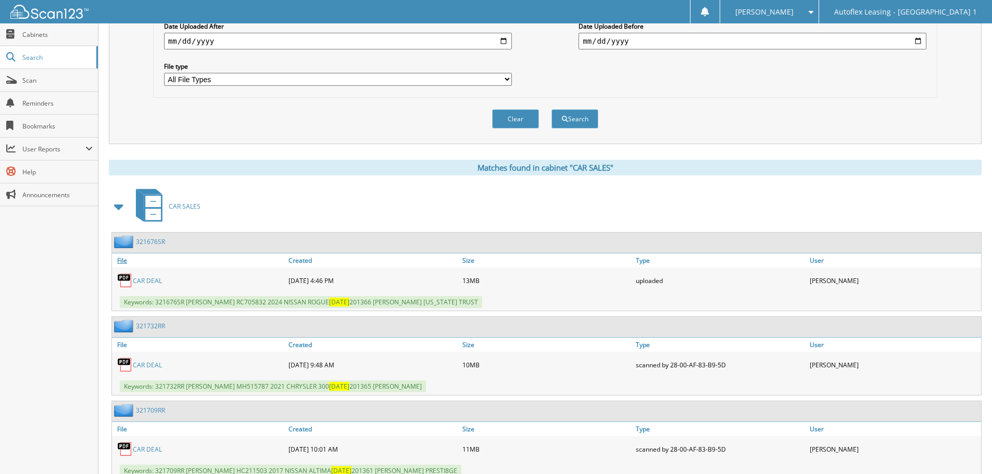
scroll to position [364, 0]
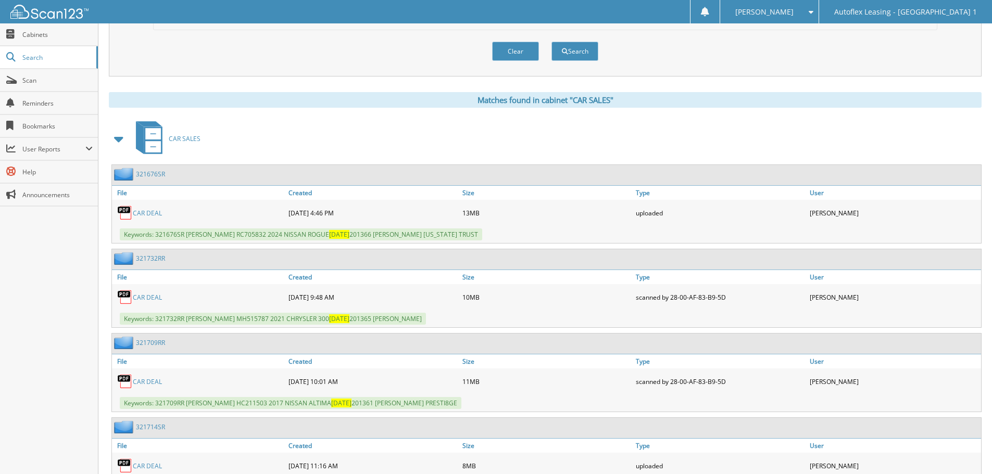
click at [144, 386] on link "CAR DEAL" at bounding box center [147, 381] width 29 height 9
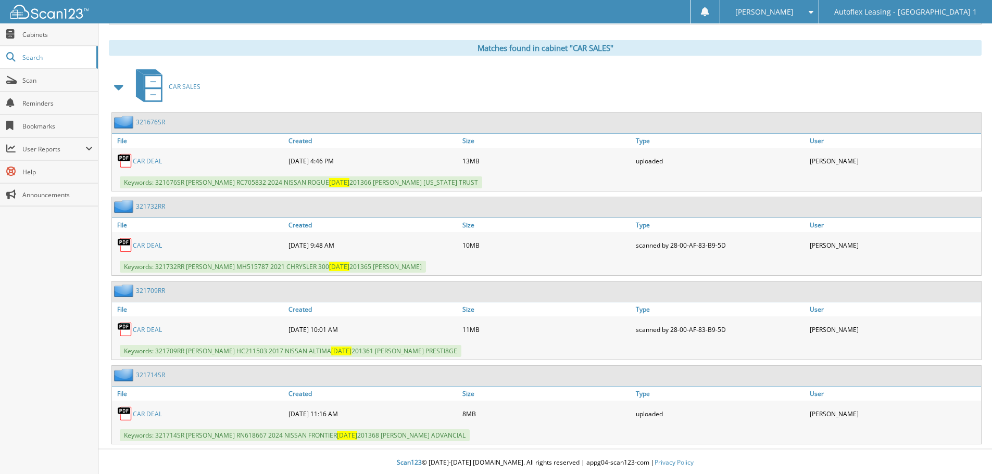
scroll to position [418, 0]
click at [153, 411] on link "CAR DEAL" at bounding box center [147, 412] width 29 height 9
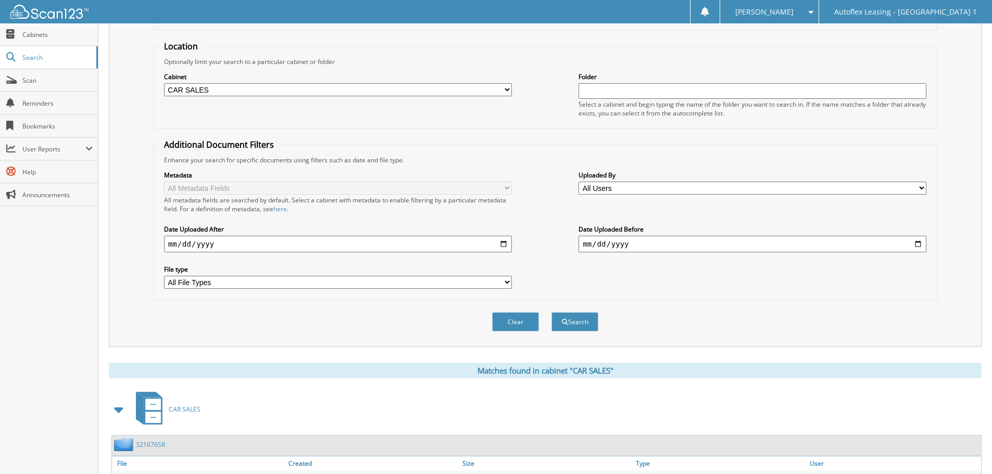
scroll to position [54, 0]
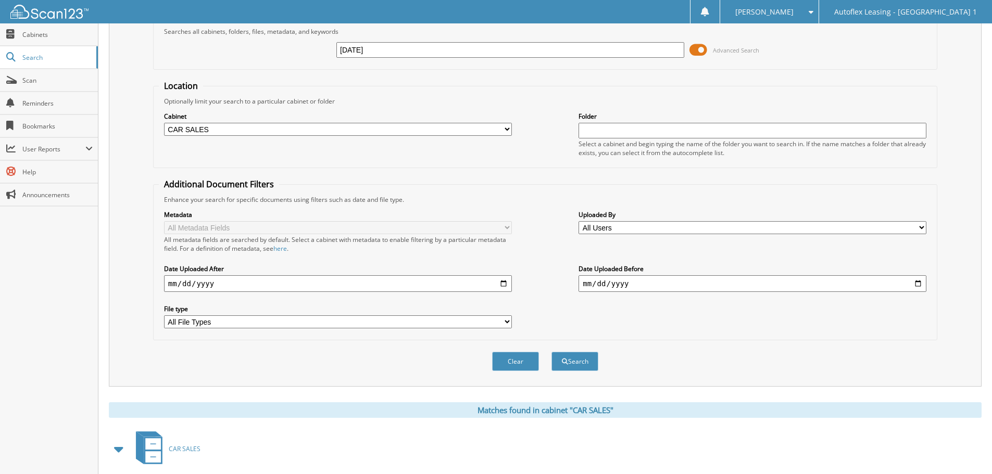
click at [356, 49] on input "03/21/2024" at bounding box center [510, 50] width 348 height 16
type input "[DATE]"
click at [551, 352] on button "Search" at bounding box center [574, 361] width 47 height 19
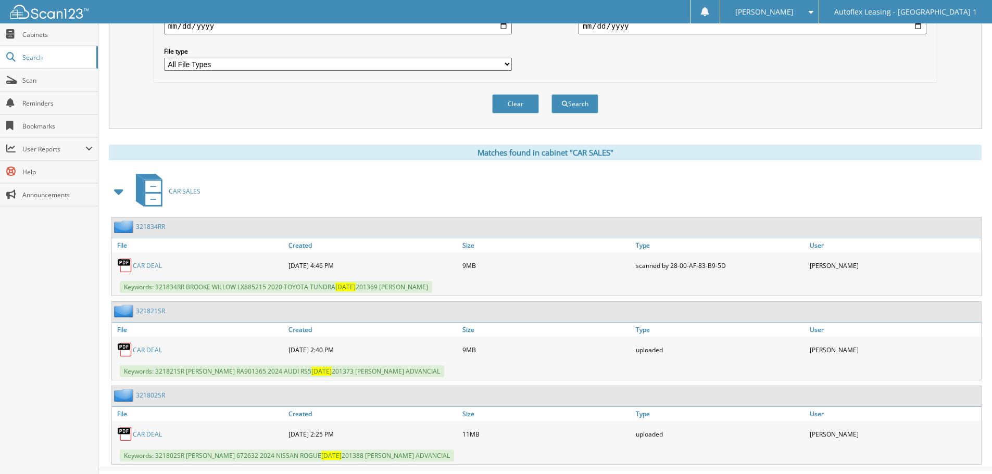
scroll to position [334, 0]
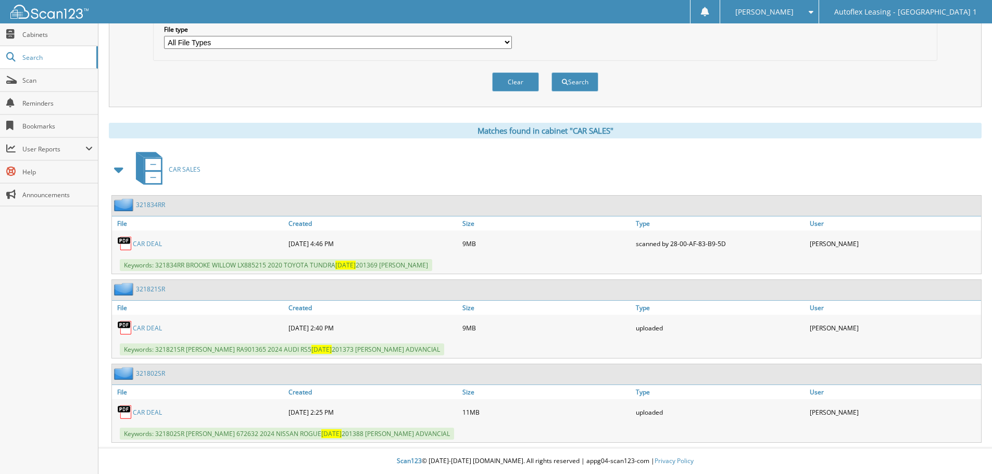
click at [149, 411] on link "CAR DEAL" at bounding box center [147, 412] width 29 height 9
click at [148, 326] on link "CAR DEAL" at bounding box center [147, 328] width 29 height 9
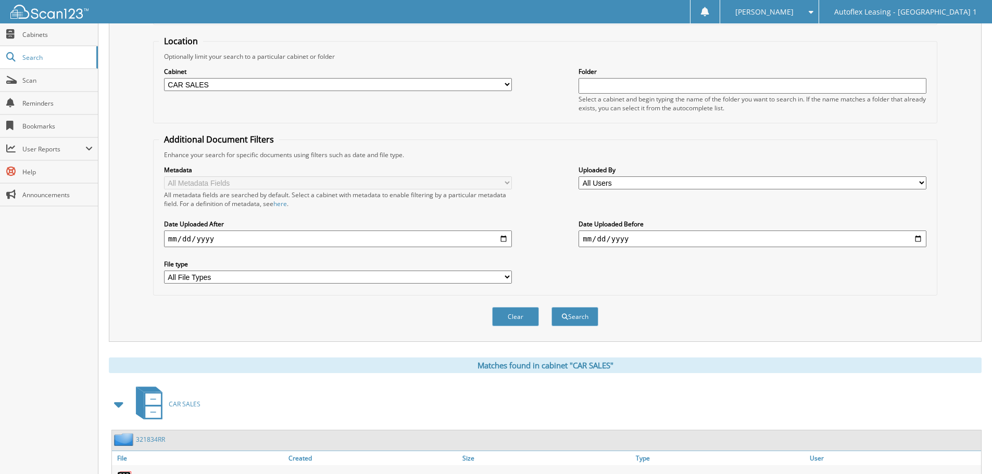
scroll to position [22, 0]
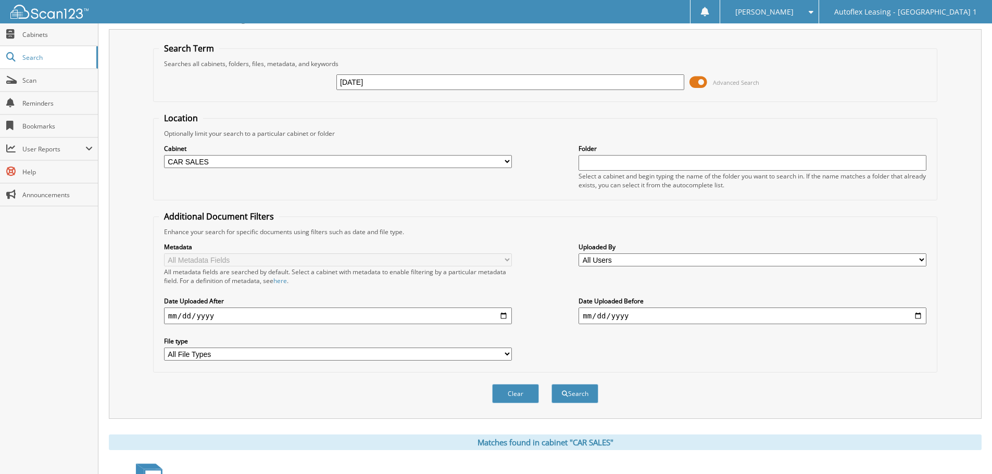
click at [357, 86] on input "03/22/2024" at bounding box center [510, 82] width 348 height 16
type input "[DATE]"
click at [551, 384] on button "Search" at bounding box center [574, 393] width 47 height 19
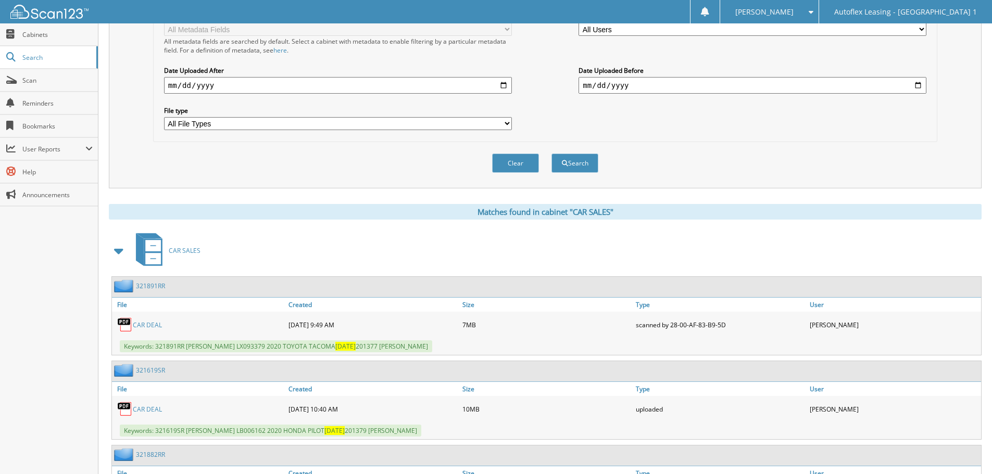
scroll to position [312, 0]
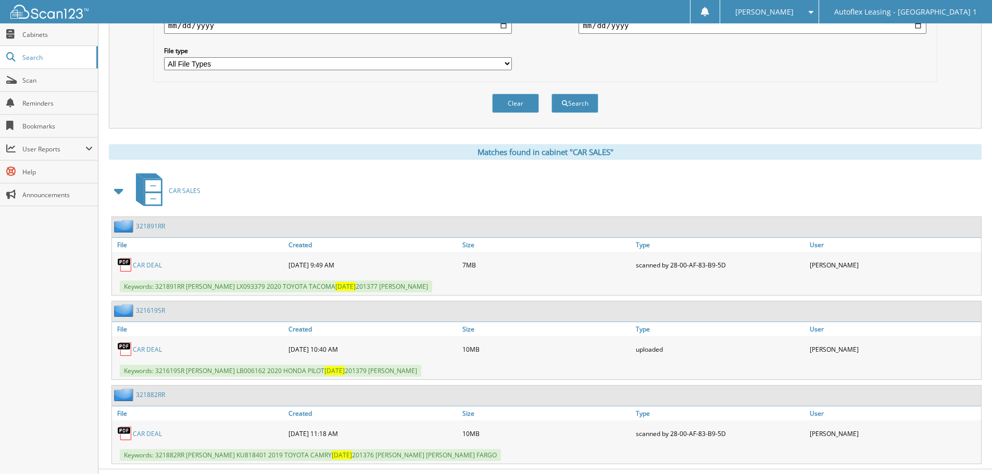
click at [147, 347] on link "CAR DEAL" at bounding box center [147, 349] width 29 height 9
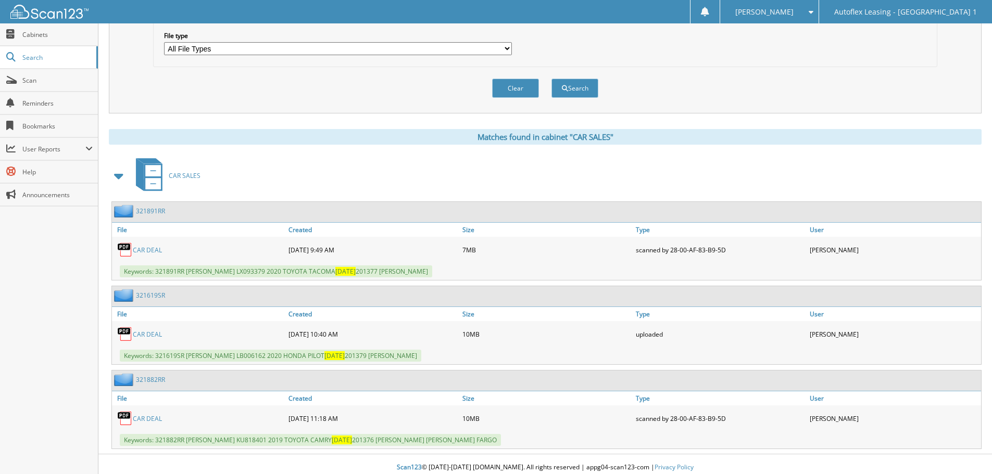
scroll to position [334, 0]
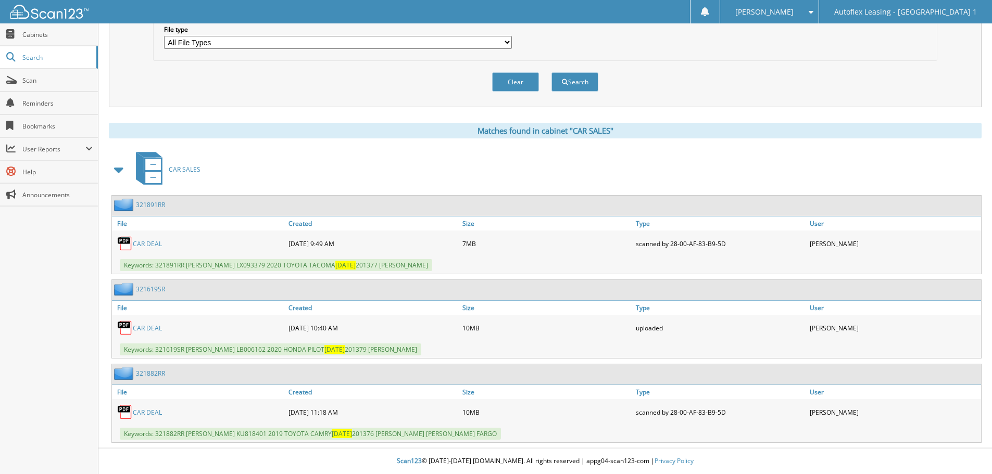
click at [157, 411] on link "CAR DEAL" at bounding box center [147, 412] width 29 height 9
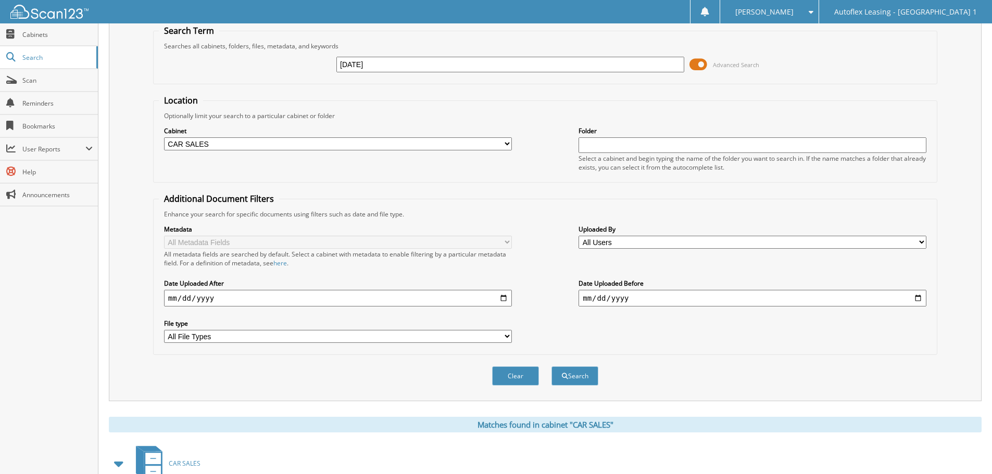
scroll to position [0, 0]
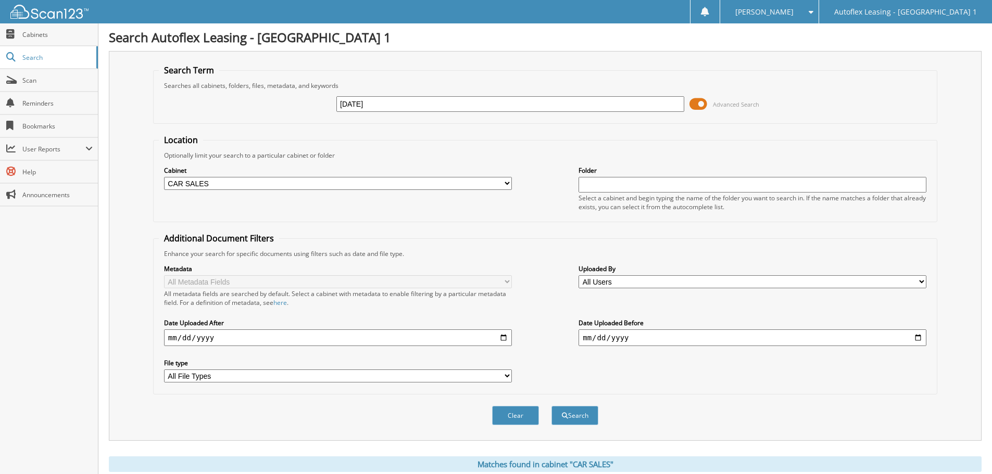
click at [356, 102] on input "[DATE]" at bounding box center [510, 104] width 348 height 16
type input "[DATE]"
click at [551, 406] on button "Search" at bounding box center [574, 415] width 47 height 19
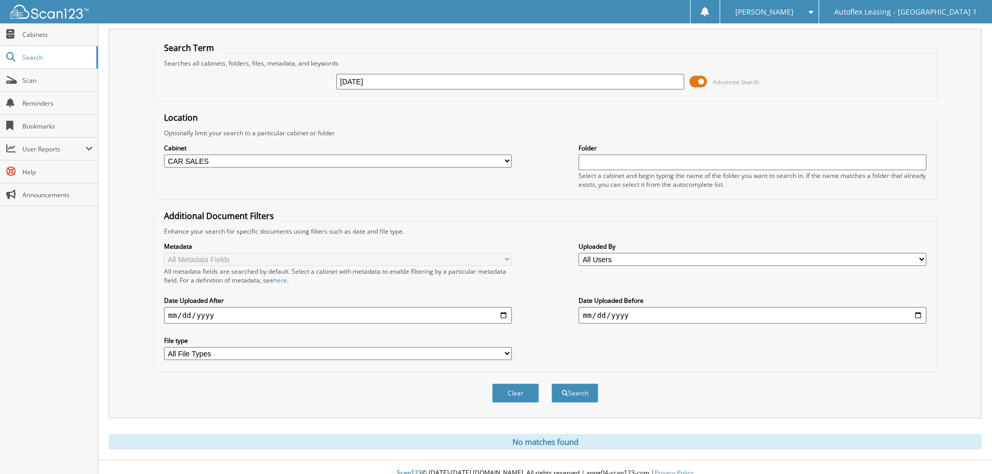
scroll to position [35, 0]
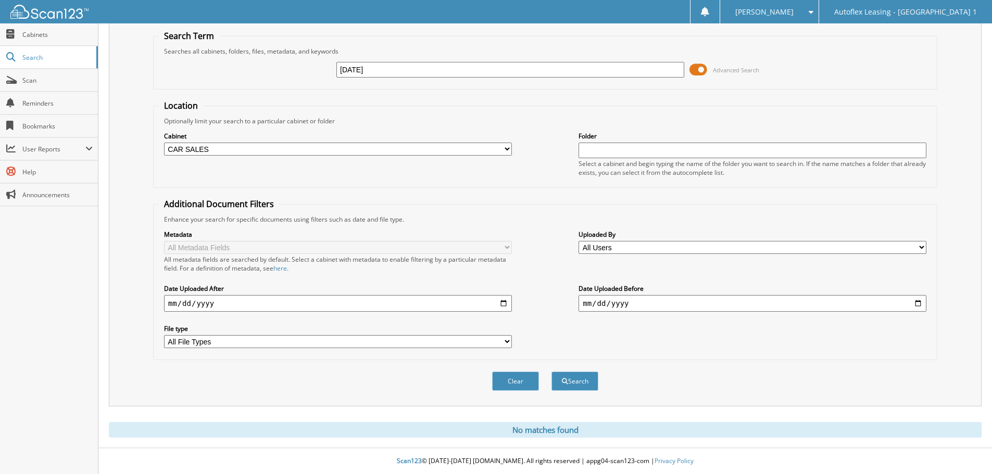
click at [358, 66] on input "[DATE]" at bounding box center [510, 70] width 348 height 16
type input "[DATE]"
click at [551, 372] on button "Search" at bounding box center [574, 381] width 47 height 19
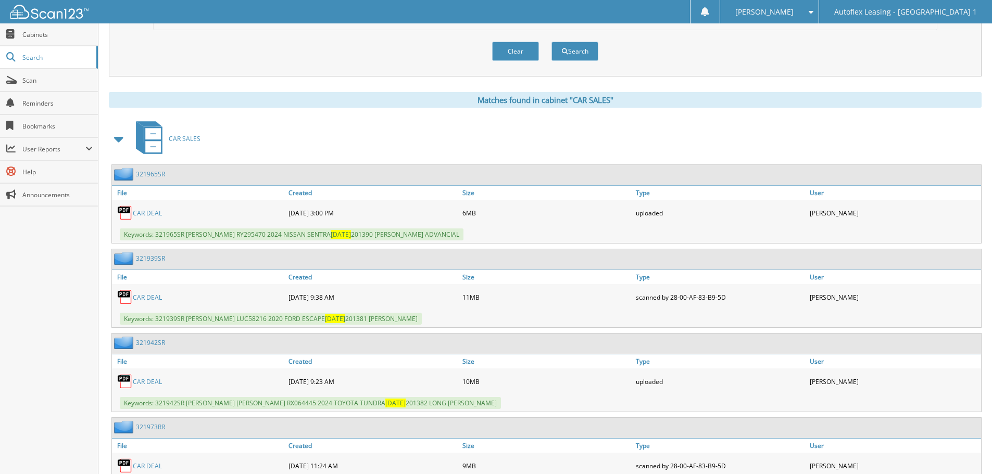
scroll to position [416, 0]
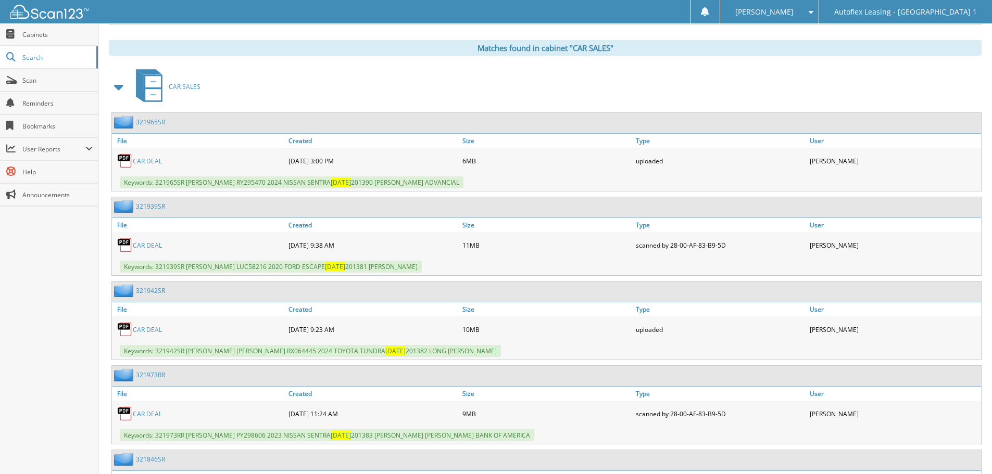
click at [139, 330] on link "CAR DEAL" at bounding box center [147, 329] width 29 height 9
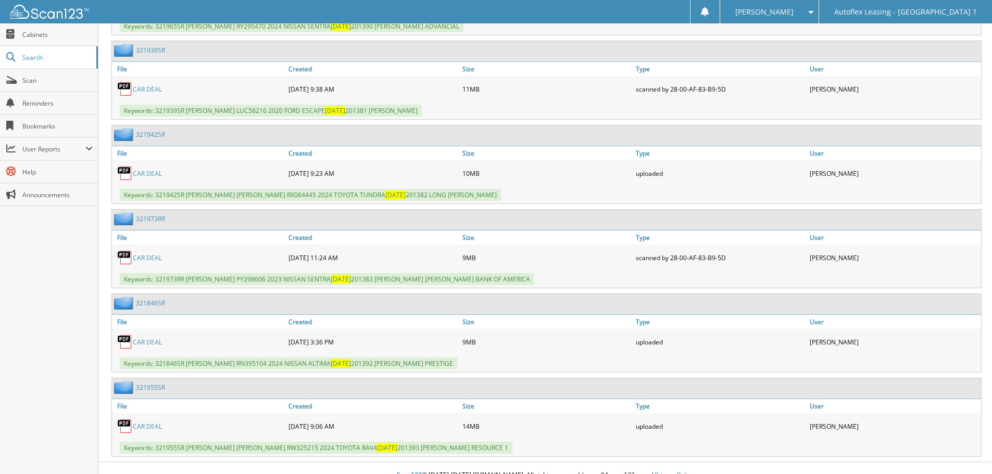
scroll to position [587, 0]
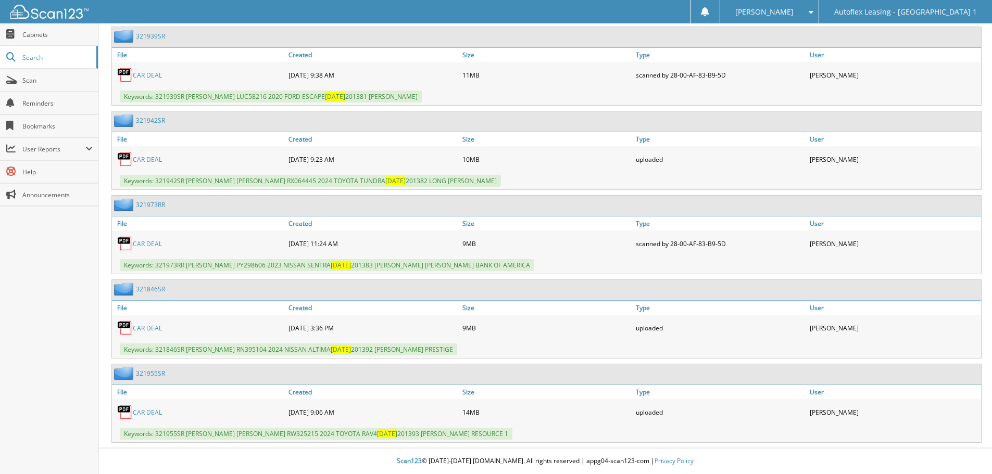
click at [152, 409] on link "CAR DEAL" at bounding box center [147, 412] width 29 height 9
click at [143, 245] on link "CAR DEAL" at bounding box center [147, 243] width 29 height 9
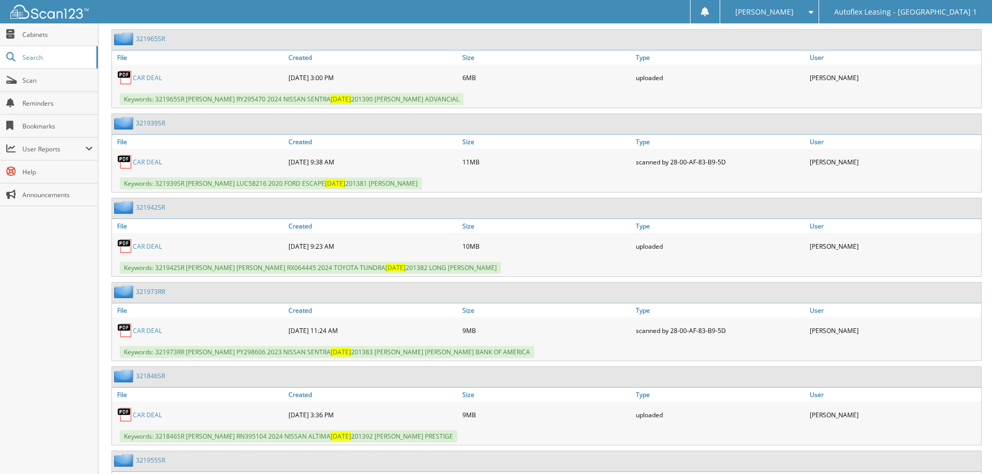
scroll to position [431, 0]
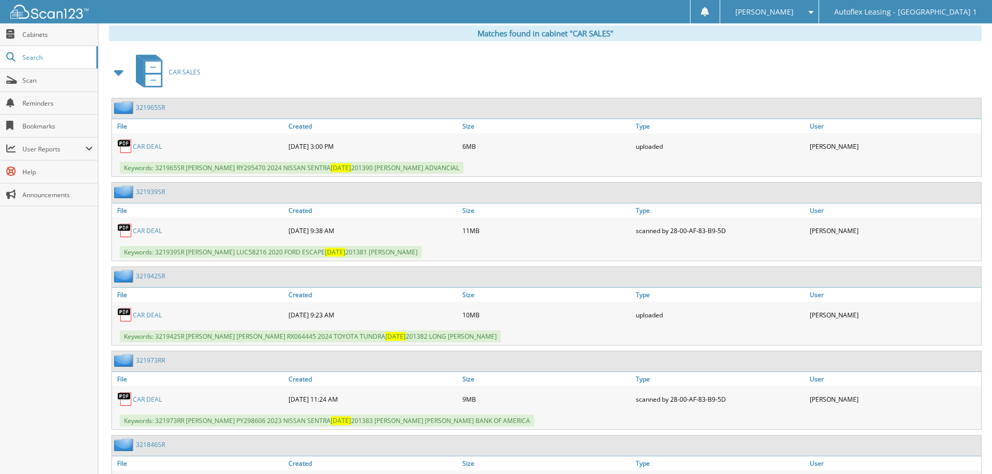
click at [146, 142] on link "CAR DEAL" at bounding box center [147, 146] width 29 height 9
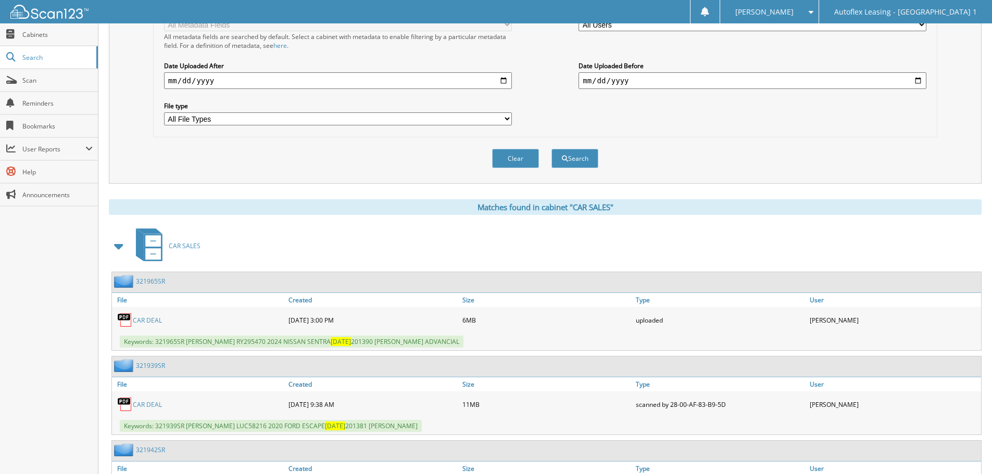
scroll to position [171, 0]
